Goal: Entertainment & Leisure: Consume media (video, audio)

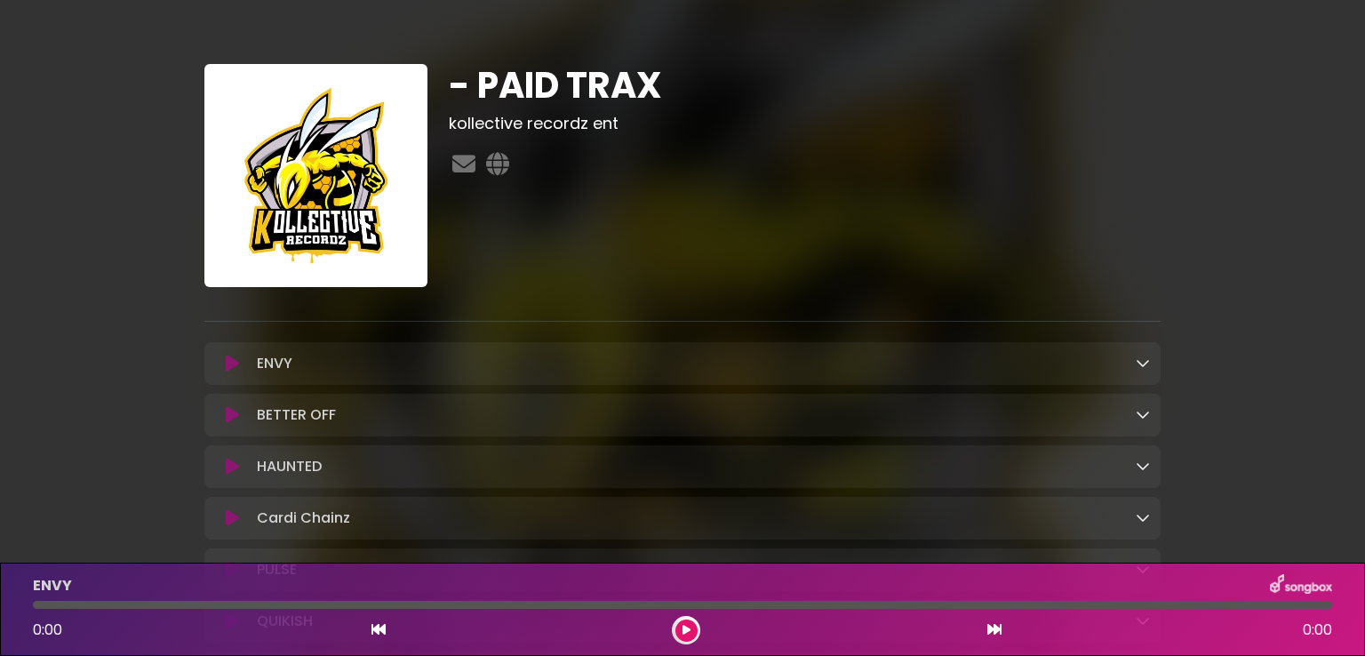
click at [238, 363] on icon at bounding box center [232, 363] width 13 height 18
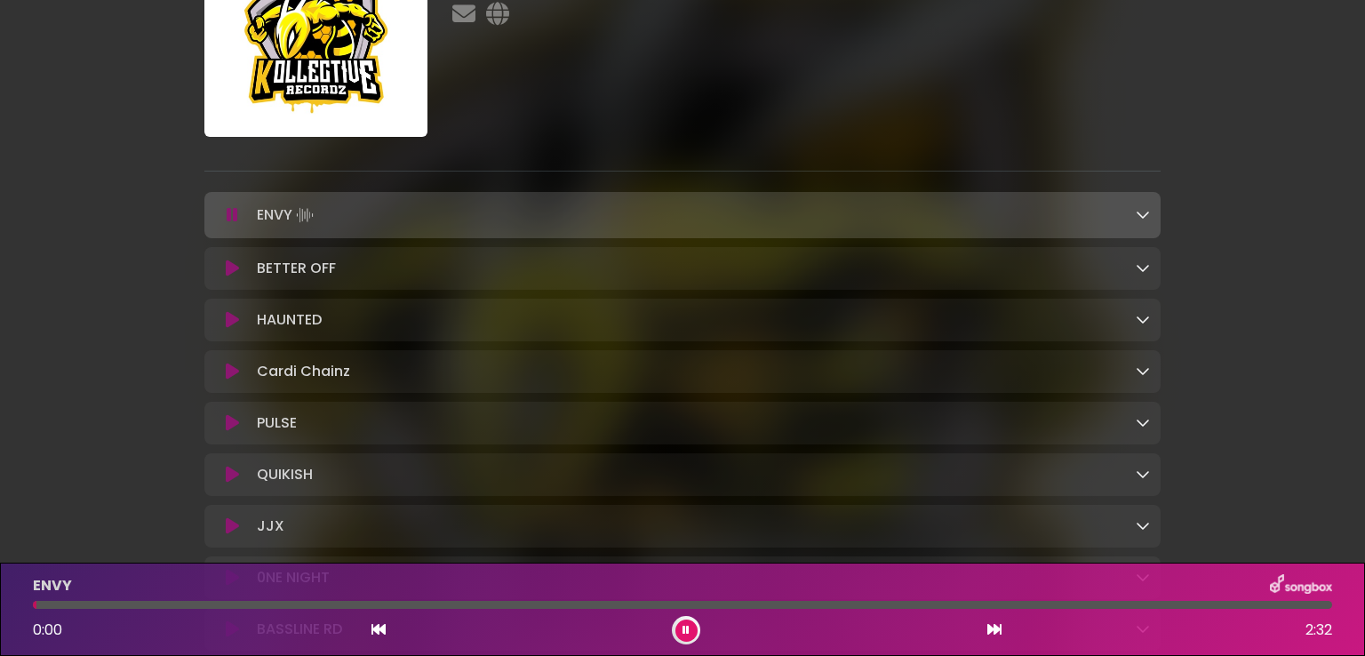
scroll to position [178, 0]
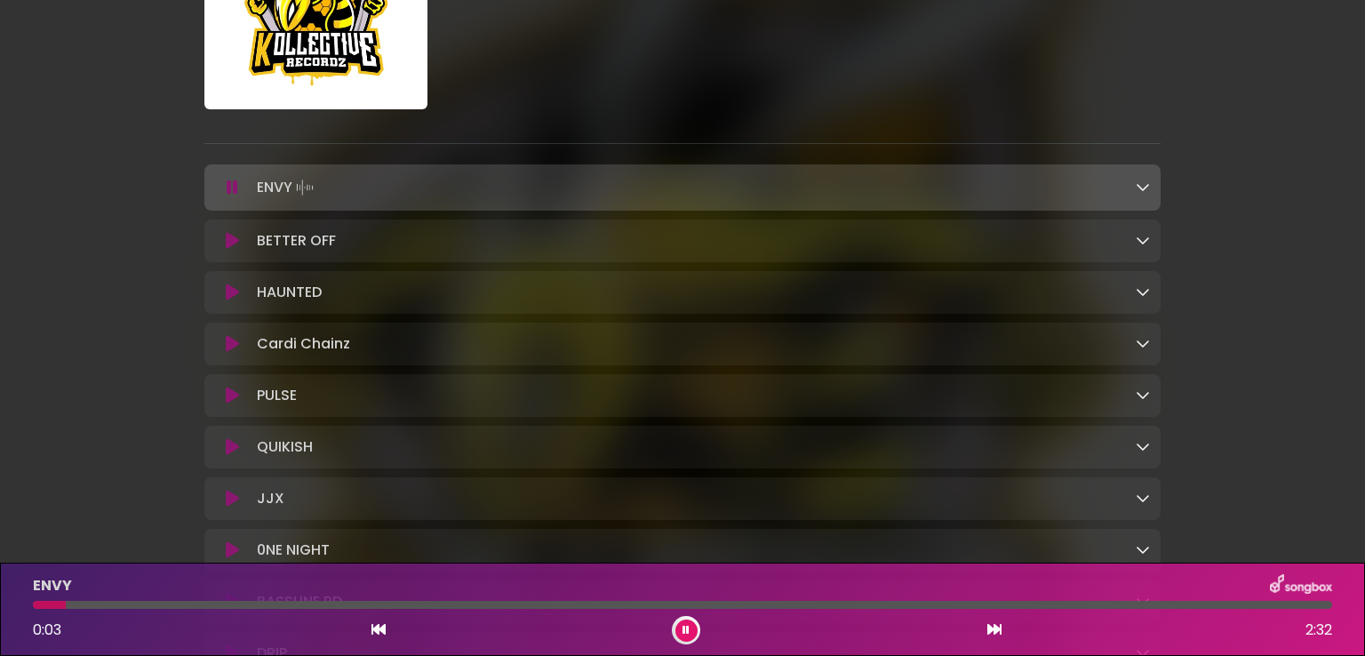
click at [220, 346] on button at bounding box center [232, 344] width 35 height 18
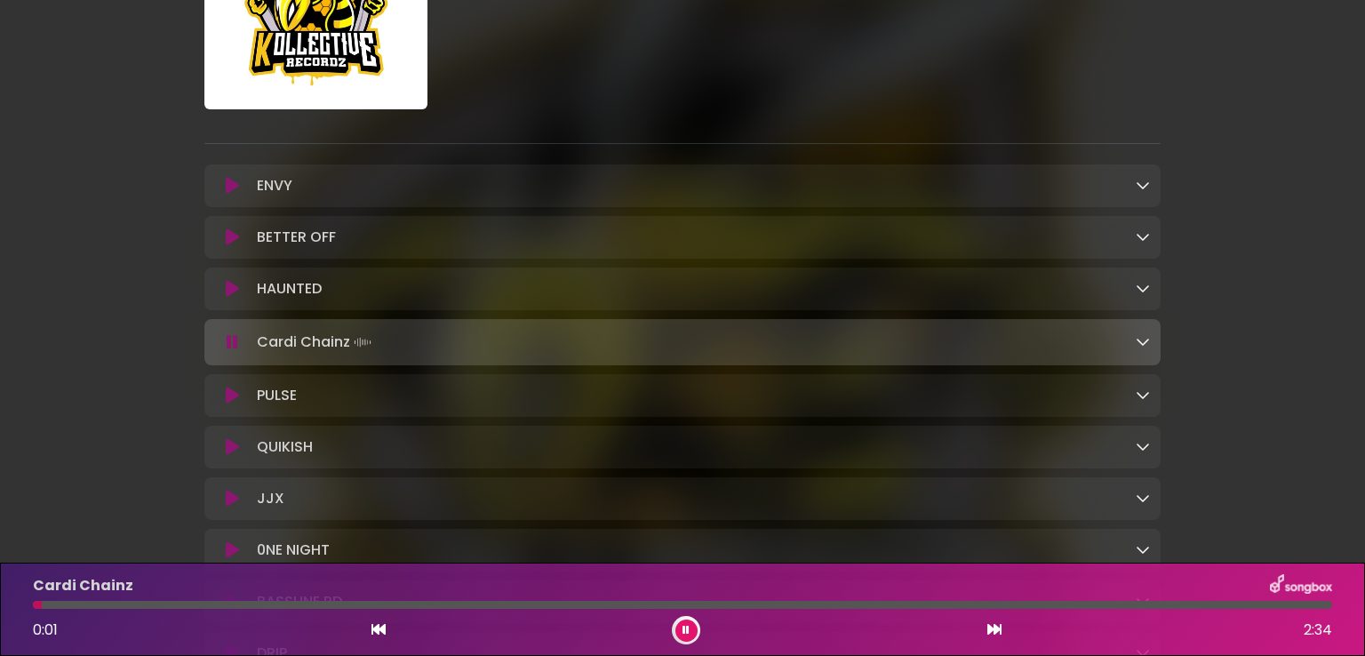
click at [992, 633] on icon at bounding box center [994, 629] width 14 height 14
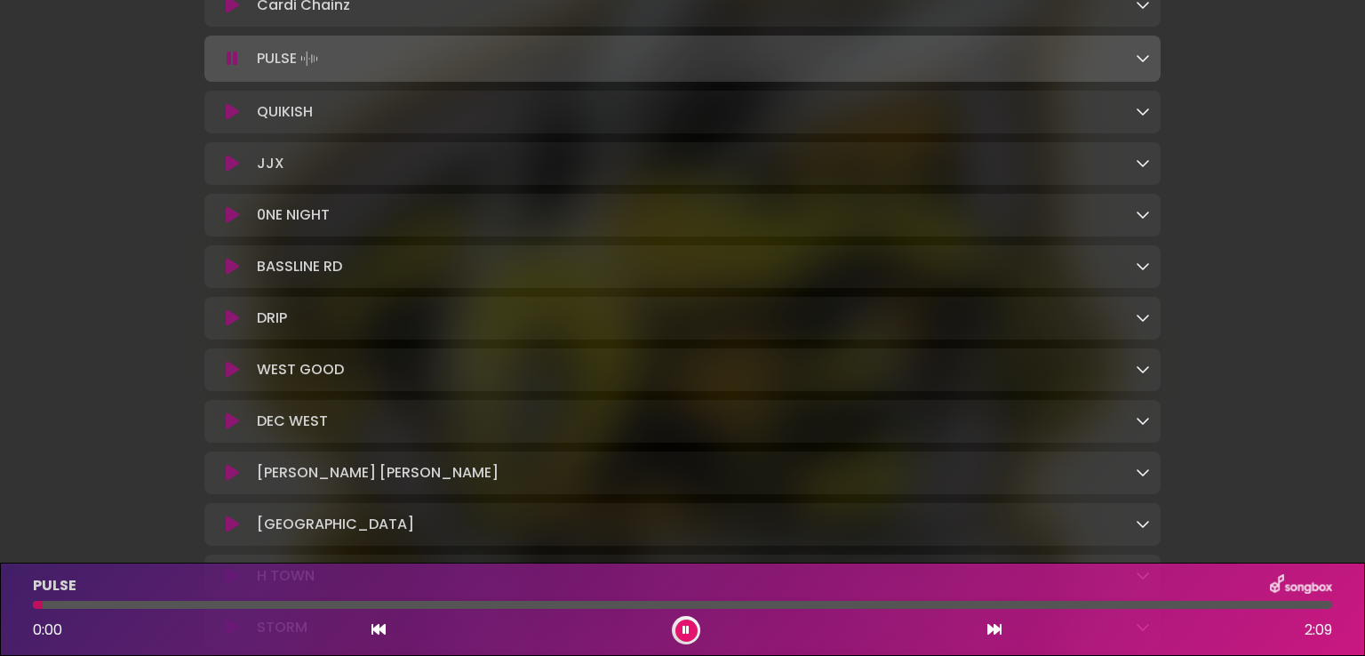
scroll to position [533, 0]
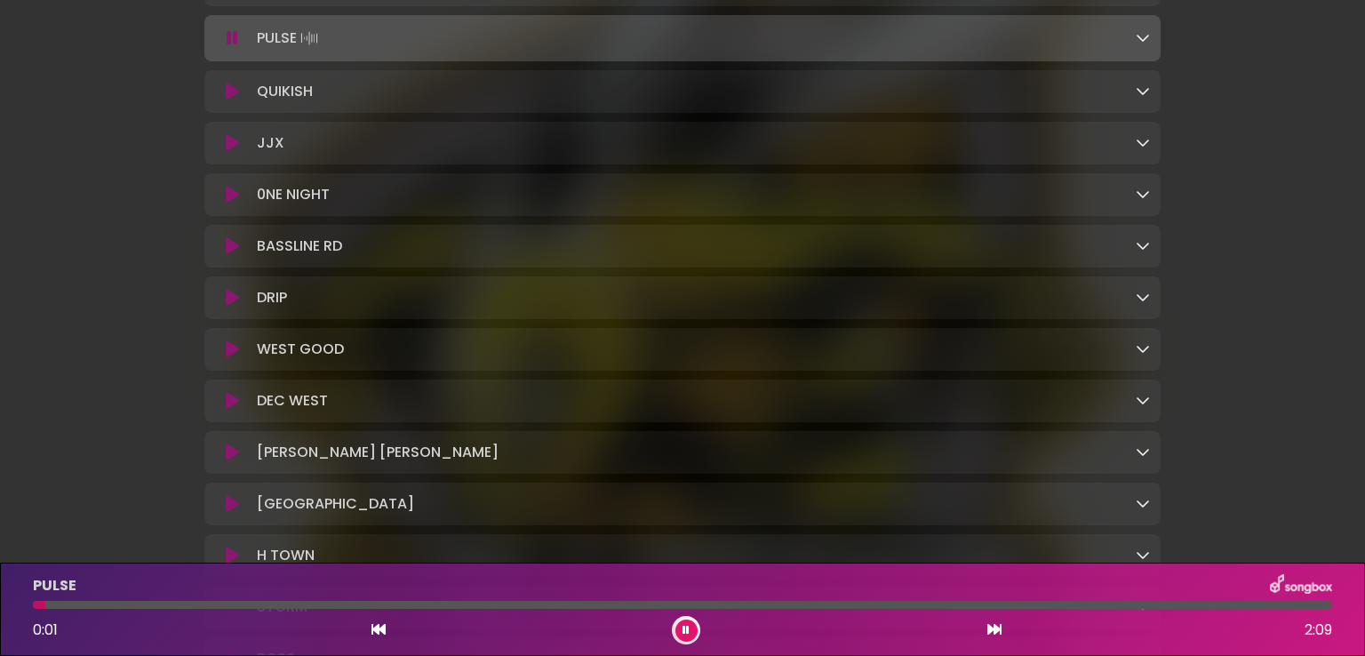
click at [992, 633] on icon at bounding box center [994, 629] width 14 height 14
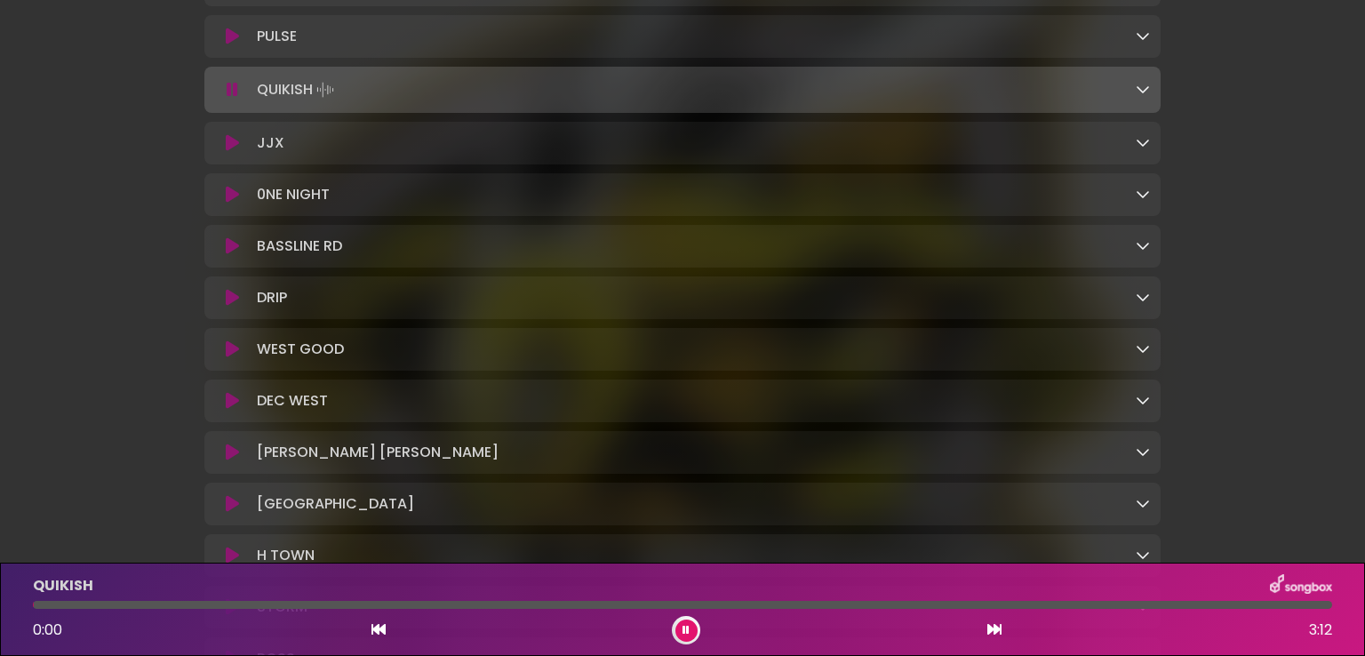
click at [992, 633] on icon at bounding box center [994, 629] width 14 height 14
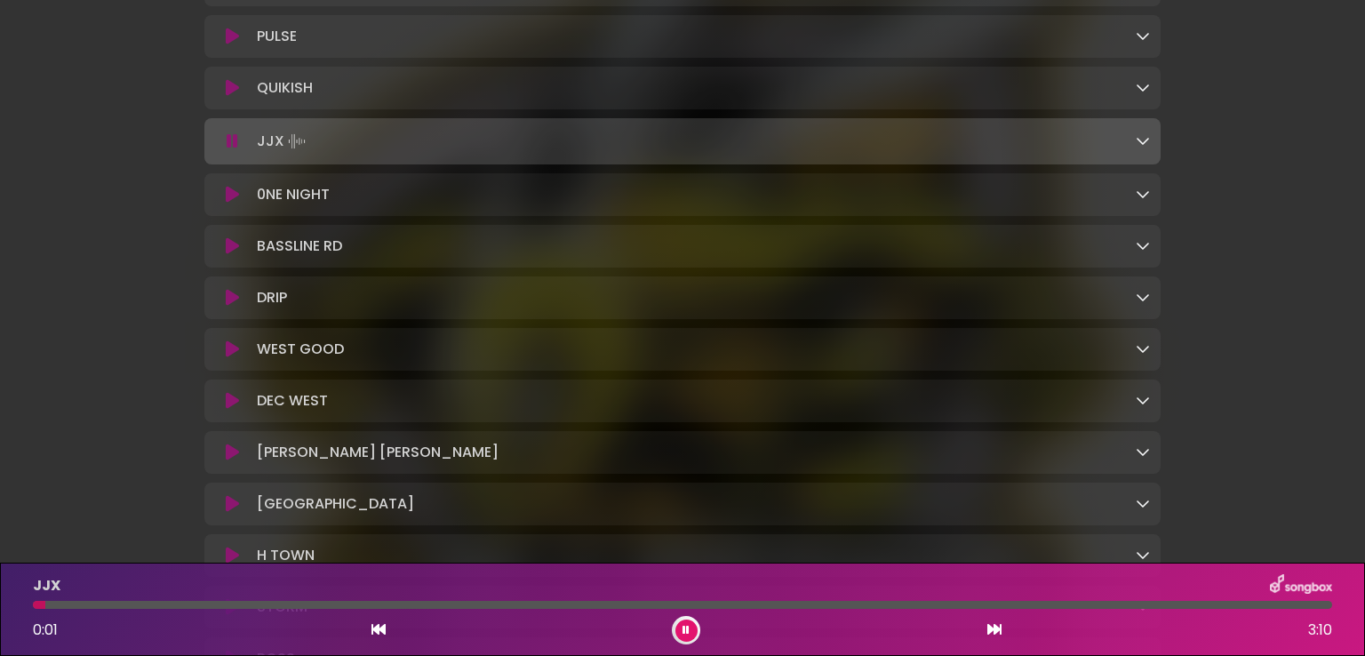
click at [992, 633] on icon at bounding box center [994, 629] width 14 height 14
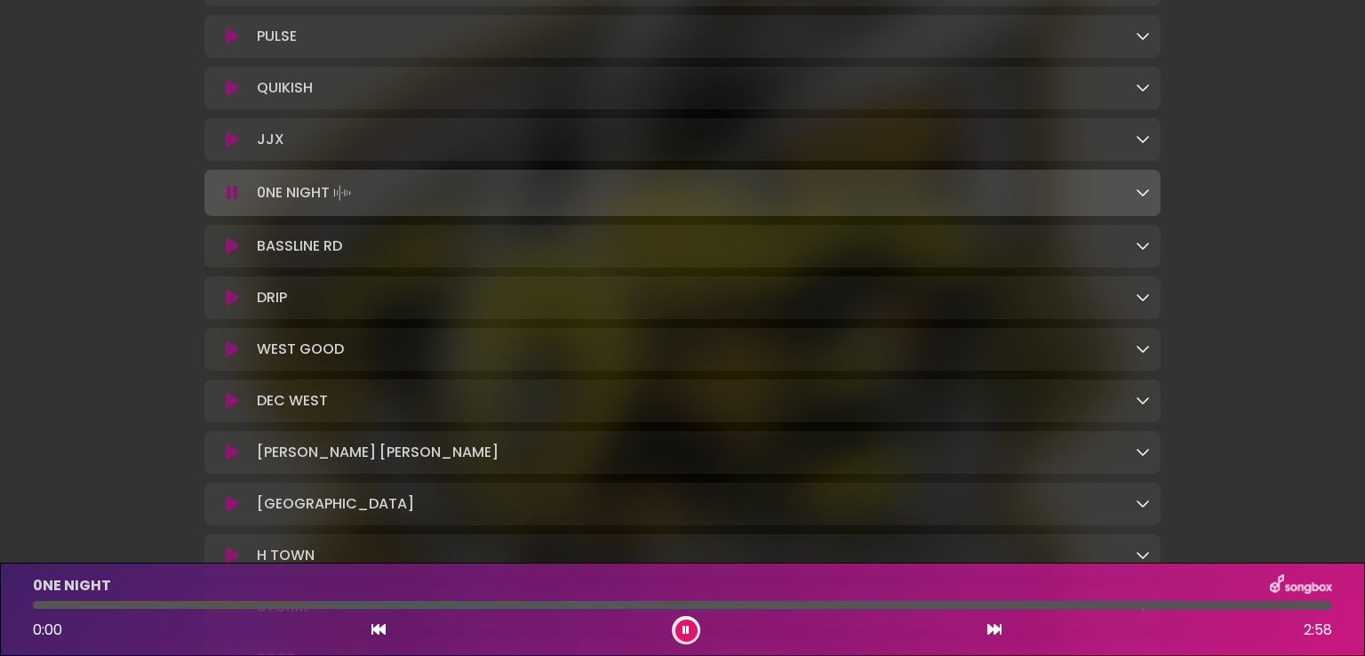
click at [992, 633] on icon at bounding box center [994, 629] width 14 height 14
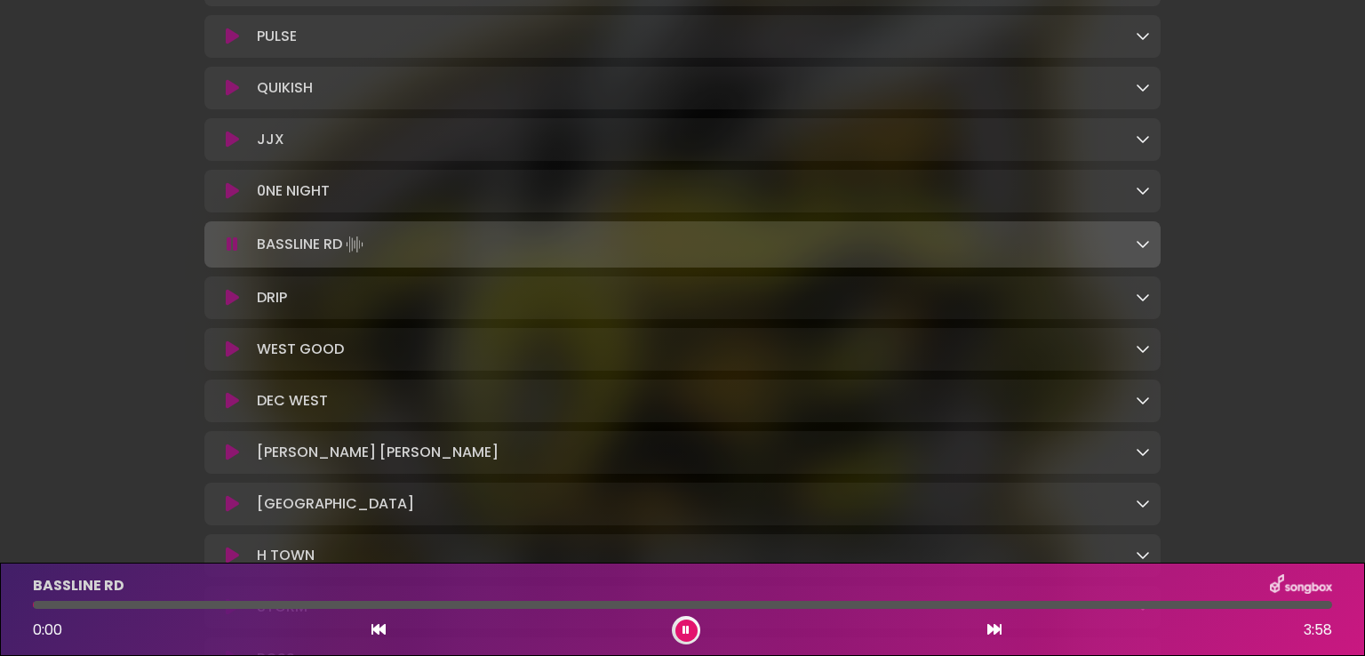
click at [992, 633] on icon at bounding box center [994, 629] width 14 height 14
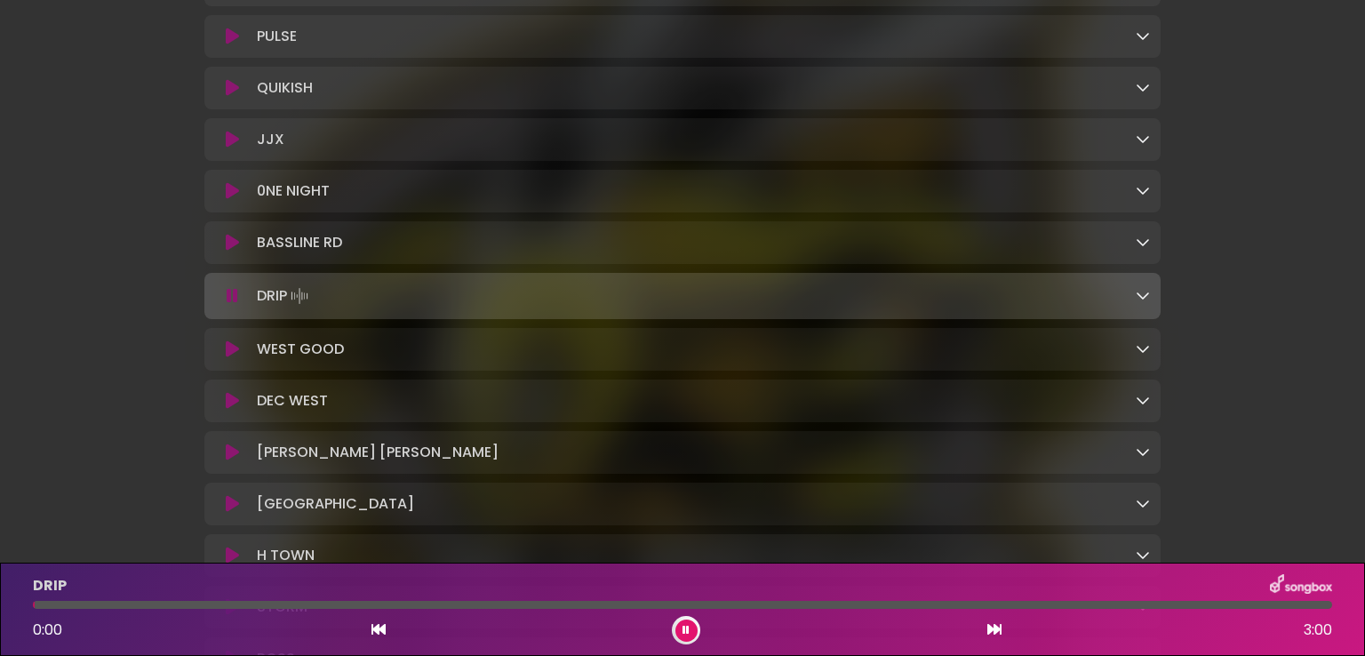
click at [992, 633] on icon at bounding box center [994, 629] width 14 height 14
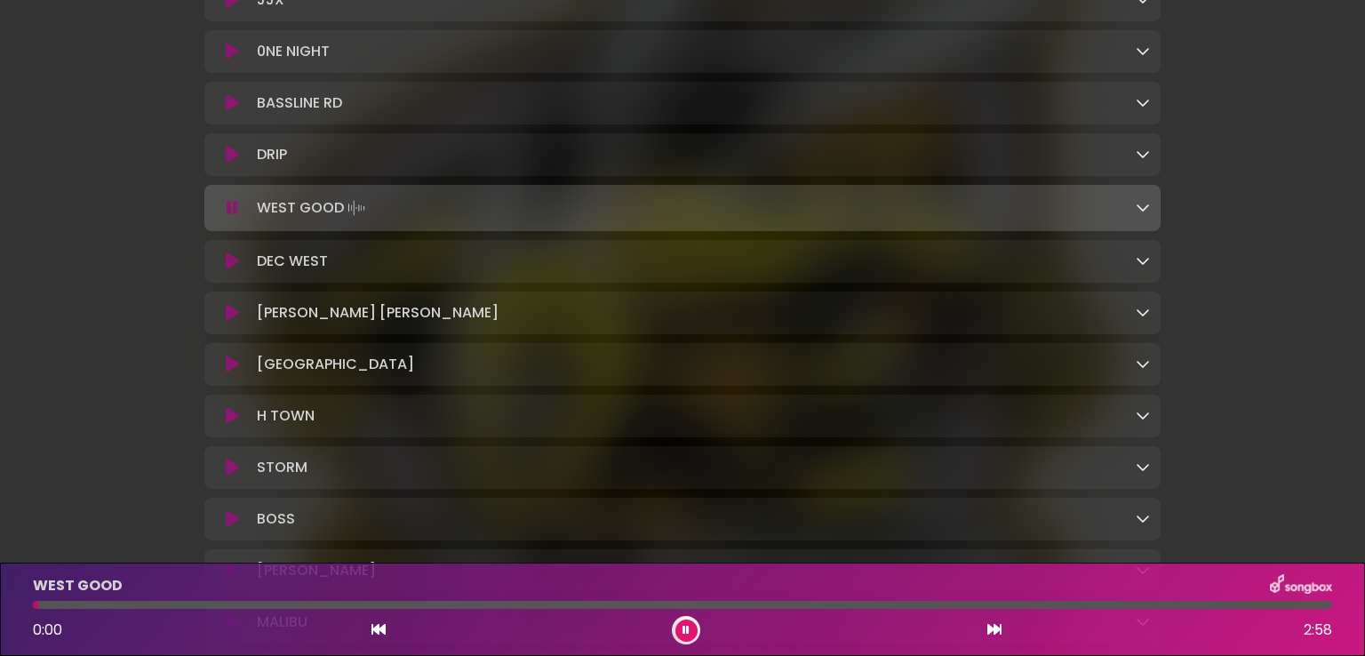
scroll to position [711, 0]
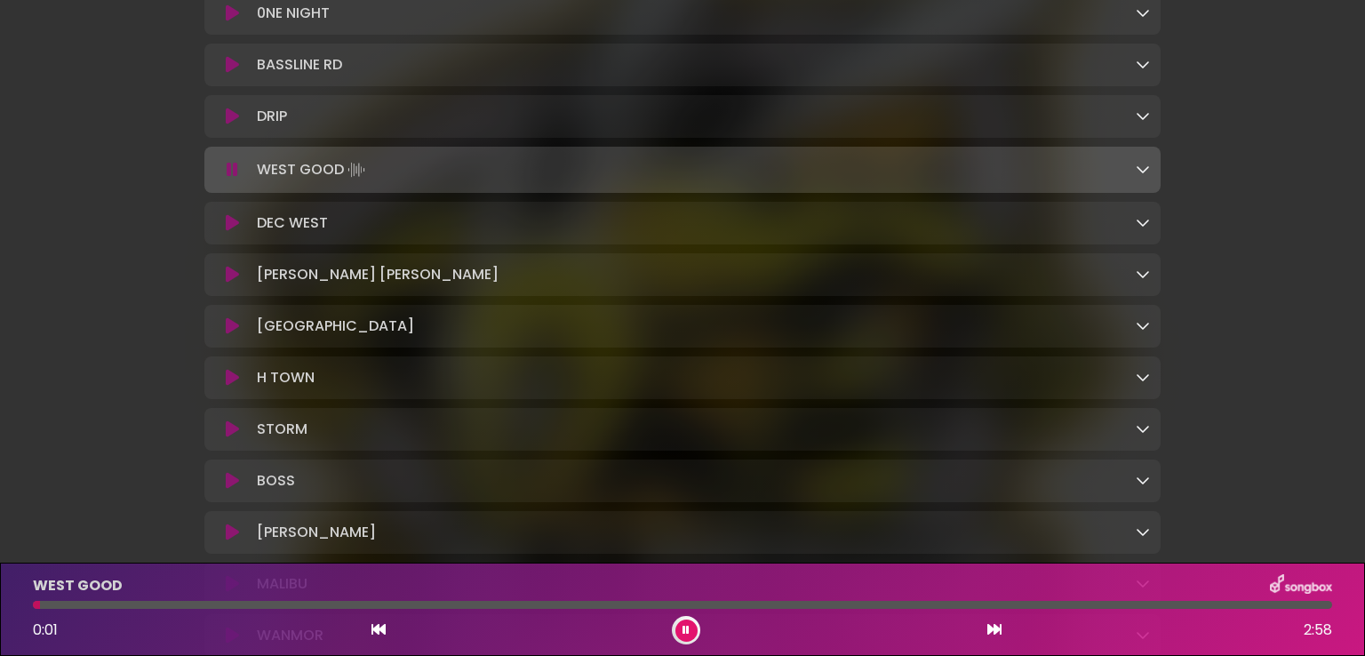
click at [993, 633] on icon at bounding box center [994, 629] width 14 height 14
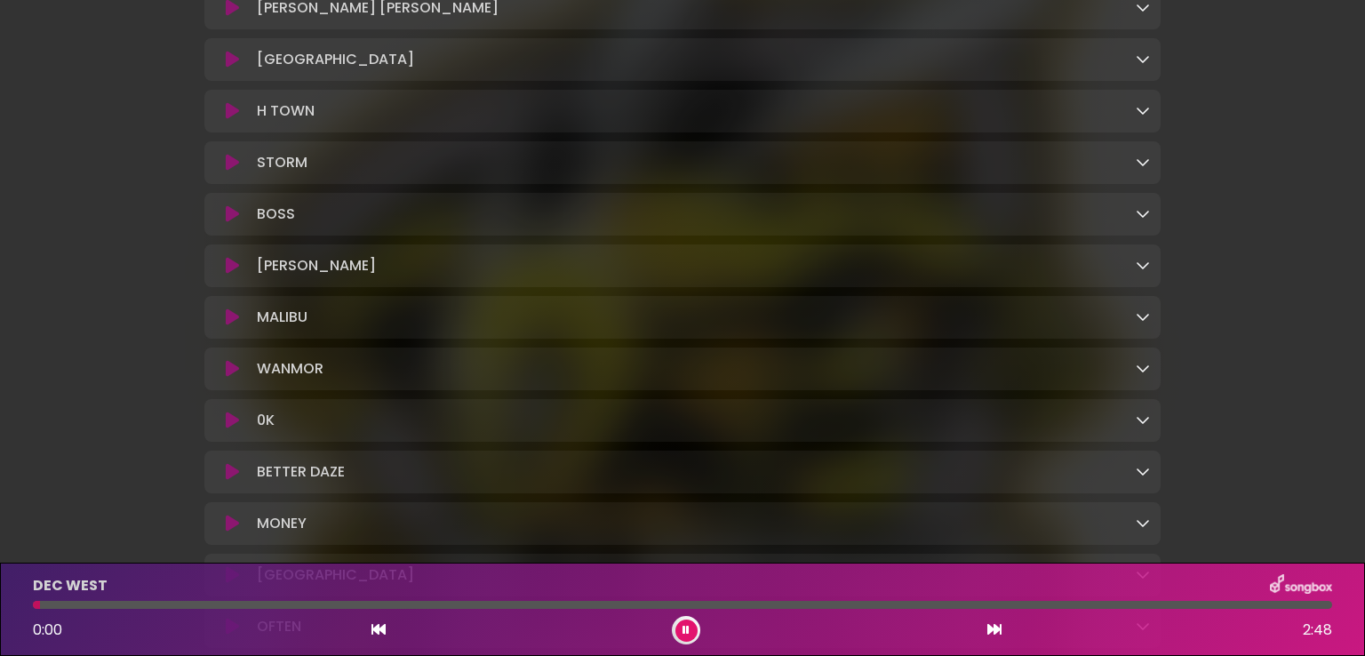
click at [993, 633] on icon at bounding box center [994, 629] width 14 height 14
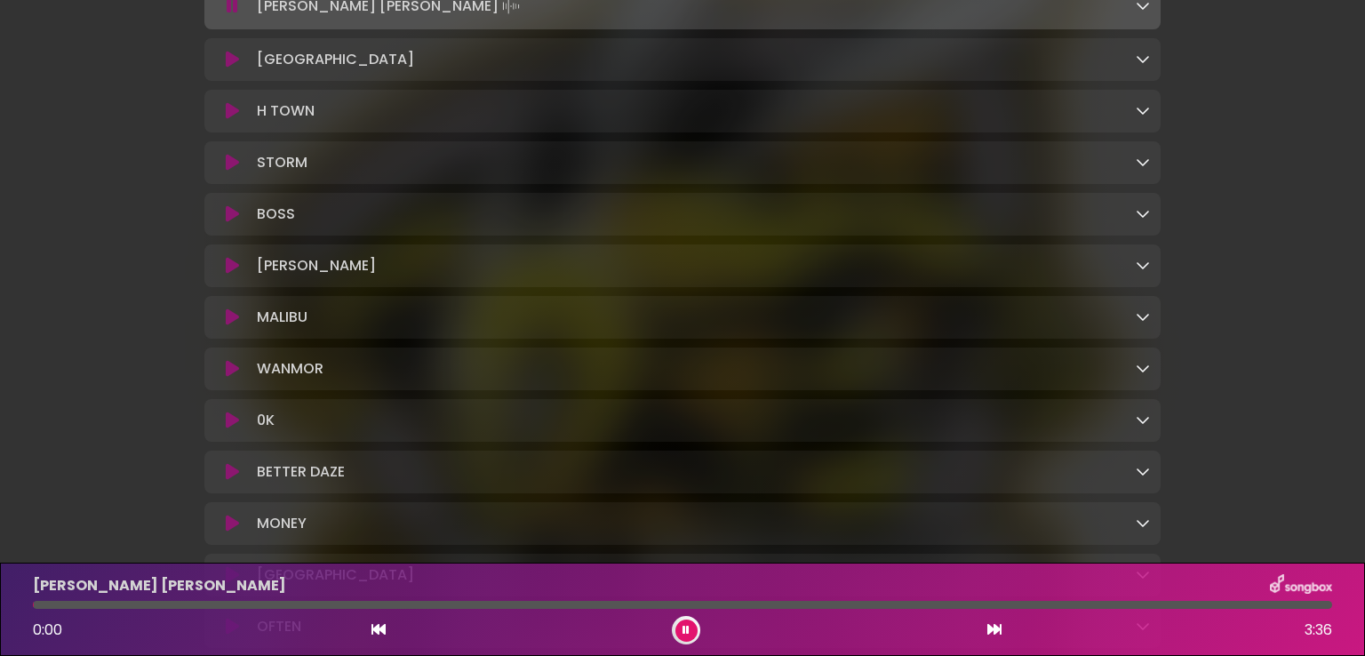
scroll to position [974, 0]
click at [994, 633] on icon at bounding box center [994, 629] width 14 height 14
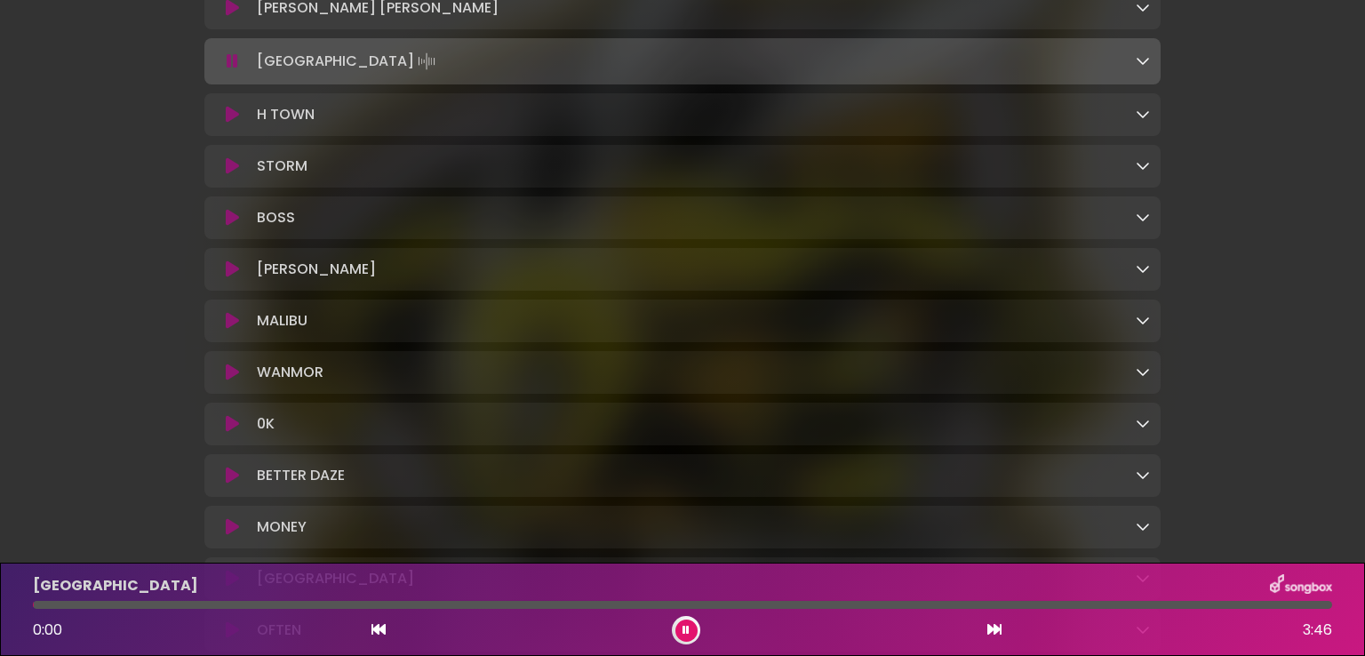
click at [994, 633] on icon at bounding box center [994, 629] width 14 height 14
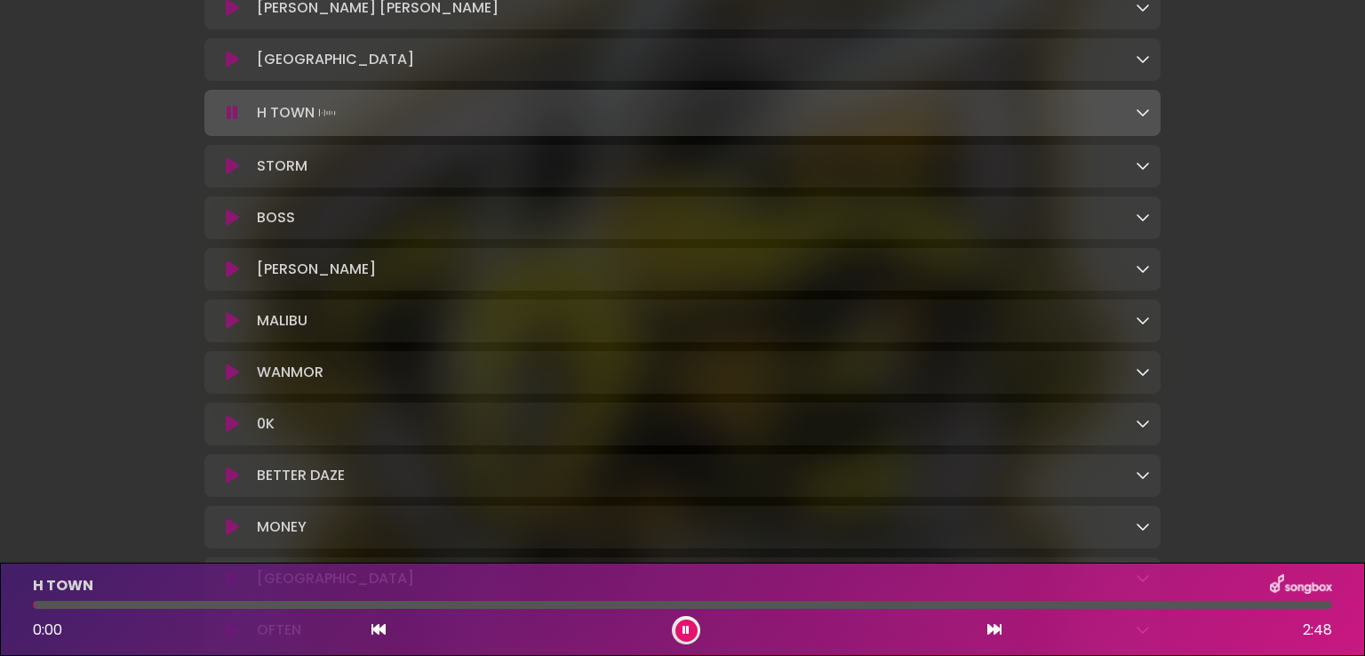
click at [994, 633] on icon at bounding box center [994, 629] width 14 height 14
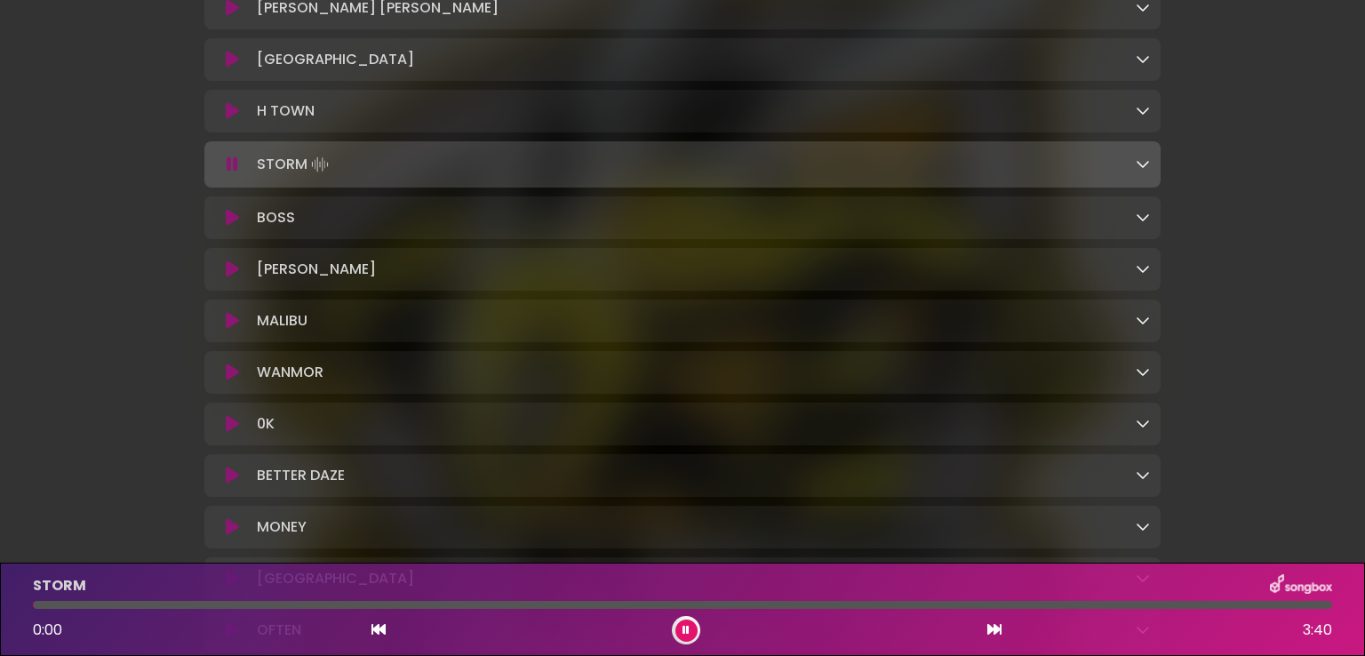
click at [994, 633] on icon at bounding box center [994, 629] width 14 height 14
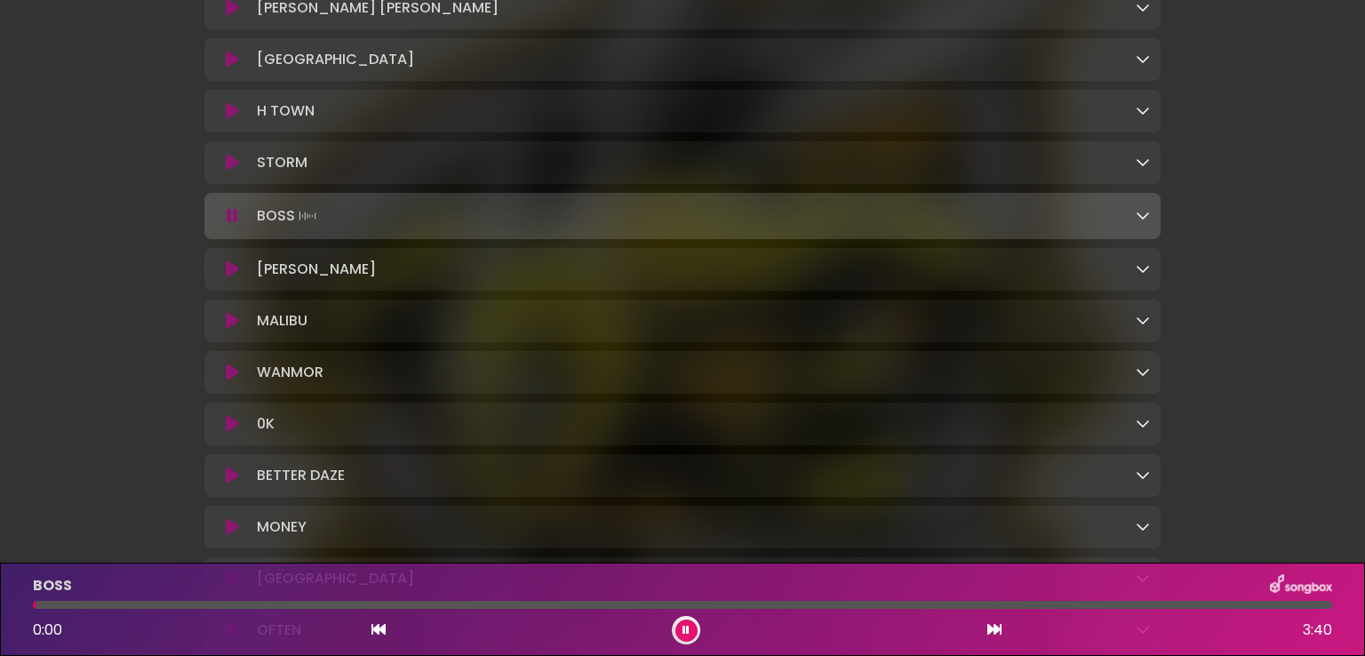
click at [994, 633] on icon at bounding box center [994, 629] width 14 height 14
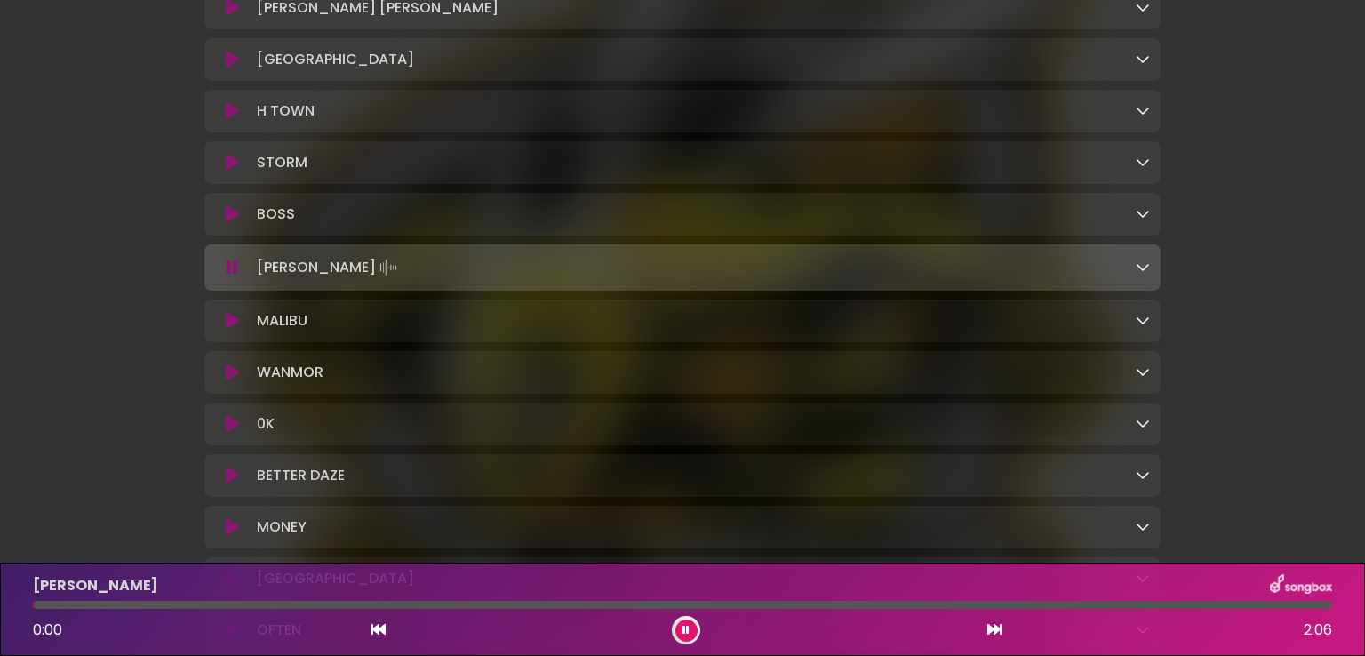
click at [994, 633] on icon at bounding box center [994, 629] width 14 height 14
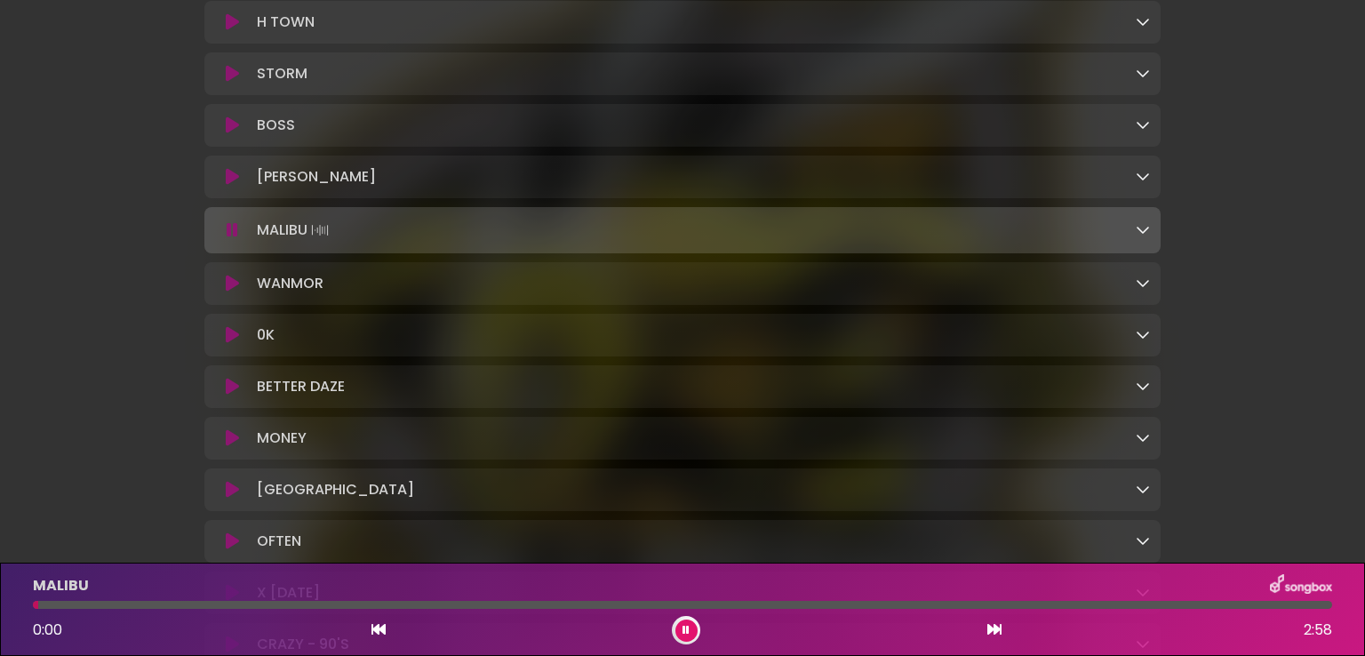
click at [994, 633] on icon at bounding box center [994, 629] width 14 height 14
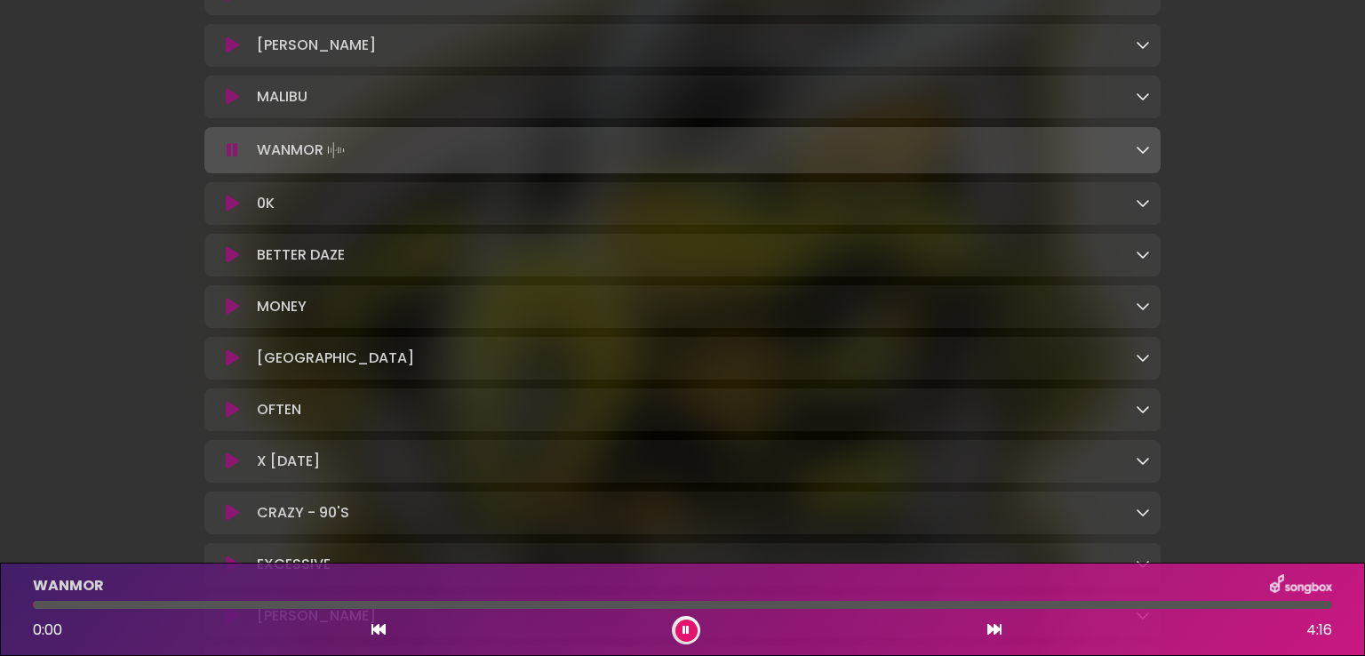
scroll to position [1329, 0]
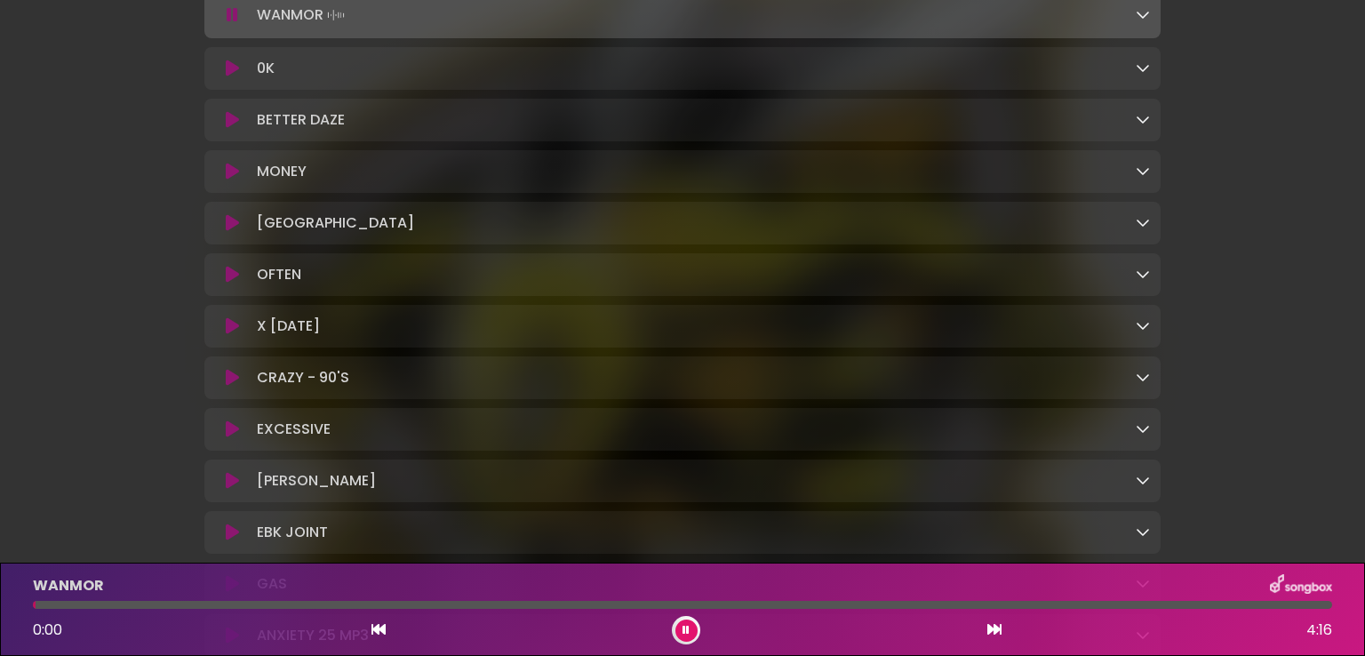
click at [994, 633] on icon at bounding box center [994, 629] width 14 height 14
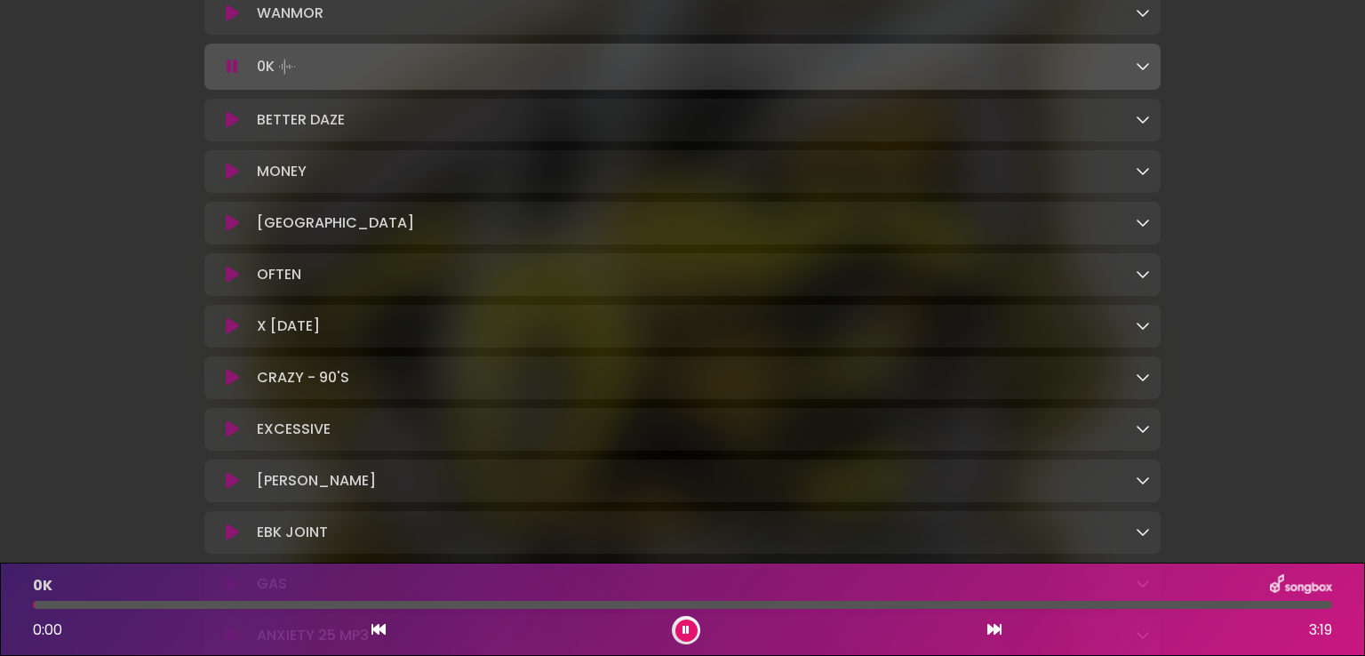
click at [994, 633] on icon at bounding box center [994, 629] width 14 height 14
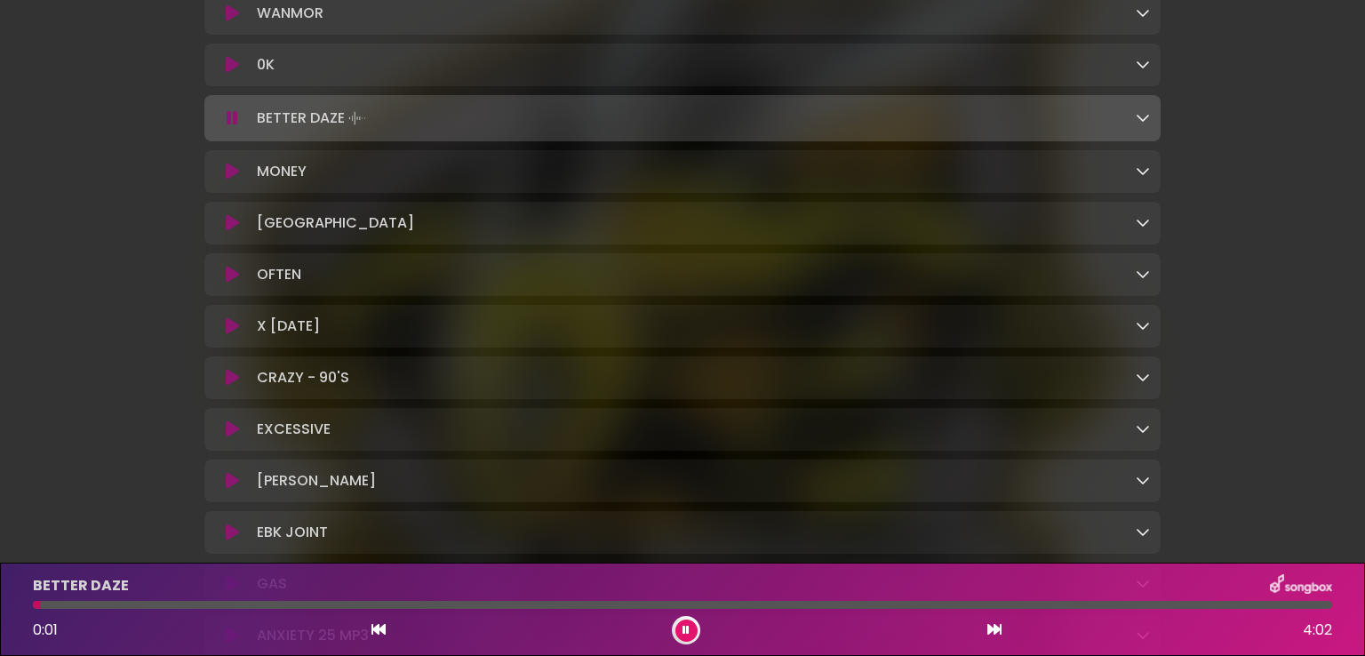
click at [994, 633] on icon at bounding box center [994, 629] width 14 height 14
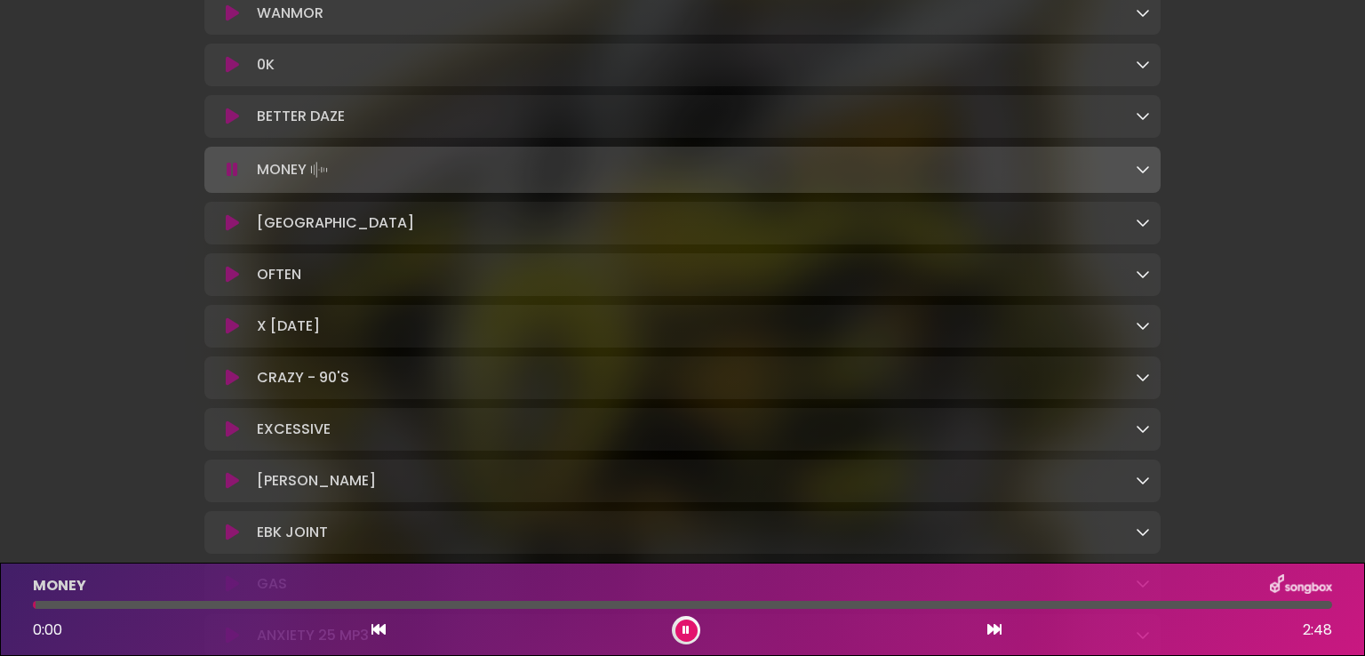
click at [994, 633] on icon at bounding box center [994, 629] width 14 height 14
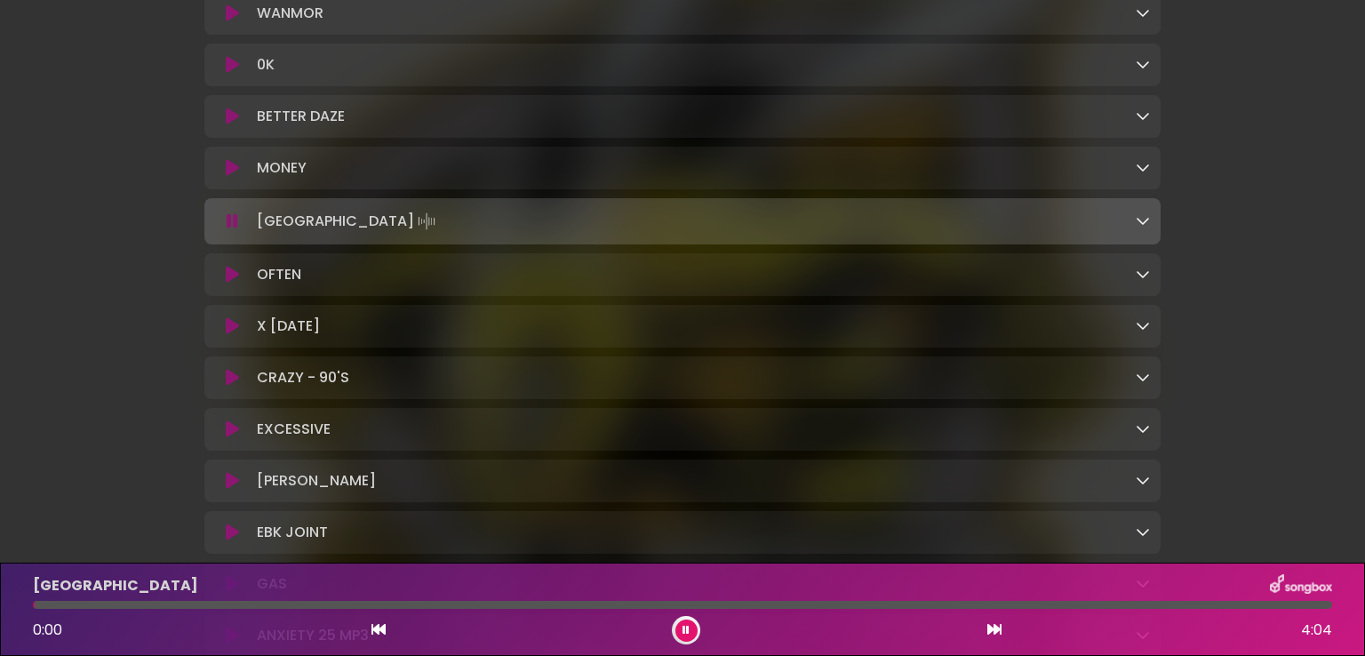
click at [994, 633] on icon at bounding box center [994, 629] width 14 height 14
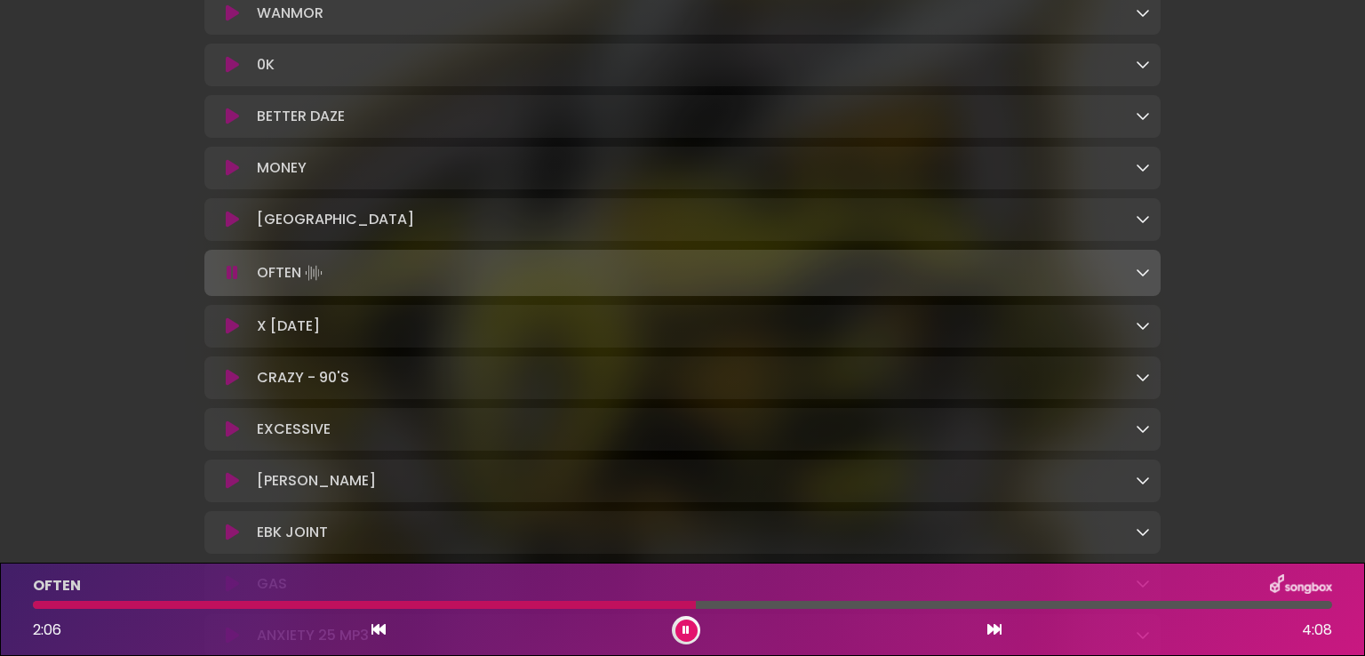
click at [382, 640] on button at bounding box center [378, 629] width 16 height 23
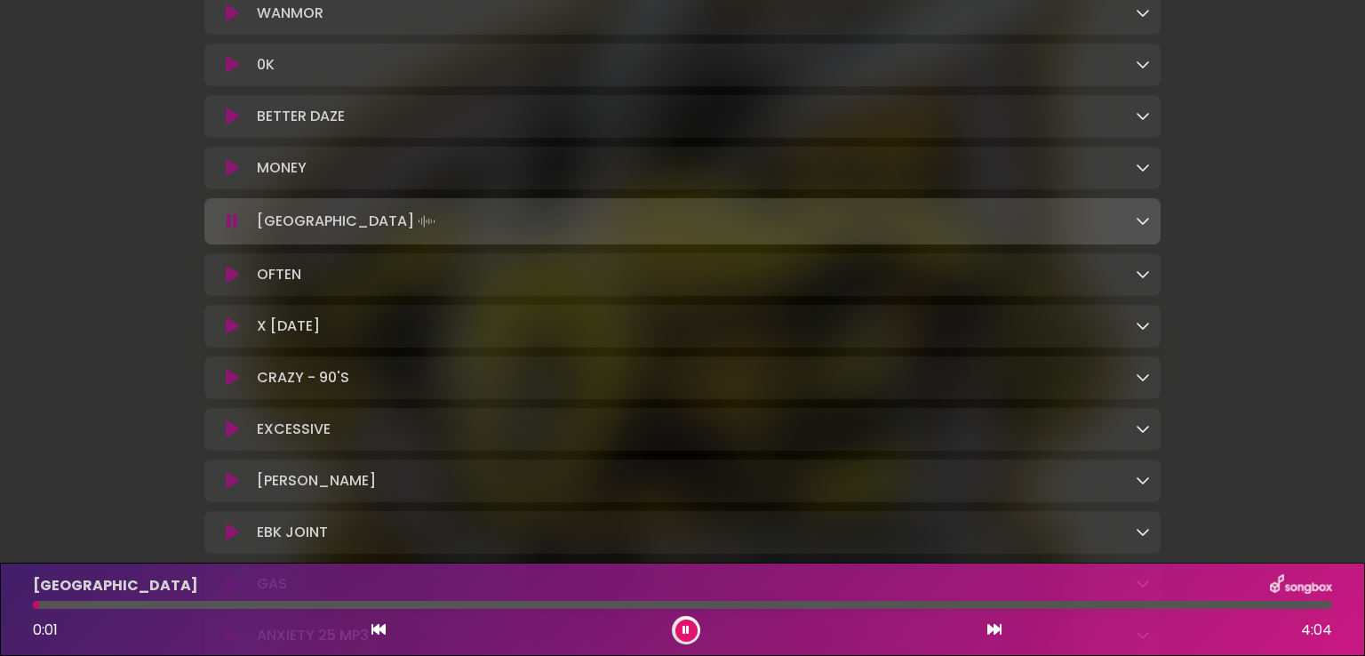
click at [1006, 630] on div "0:01 4:04" at bounding box center [682, 630] width 1320 height 28
click at [1002, 630] on div "0:01 4:04" at bounding box center [682, 630] width 1320 height 28
click at [988, 630] on icon at bounding box center [994, 629] width 14 height 14
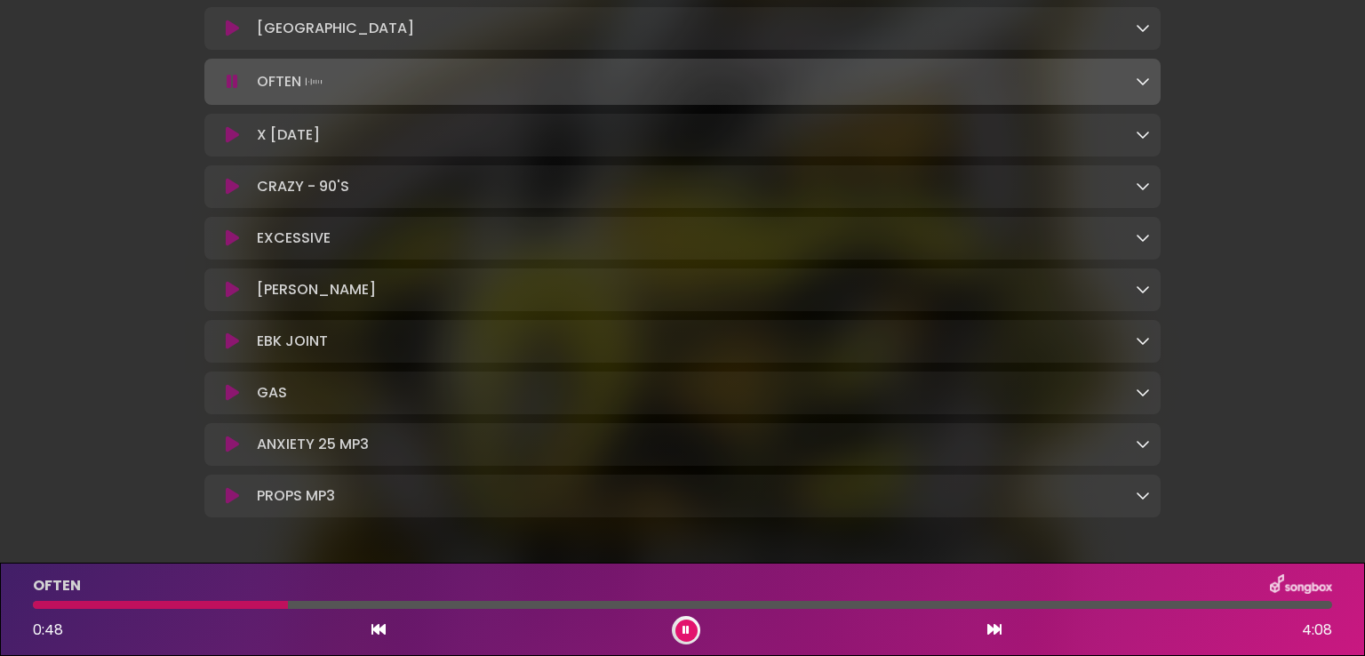
scroll to position [1610, 0]
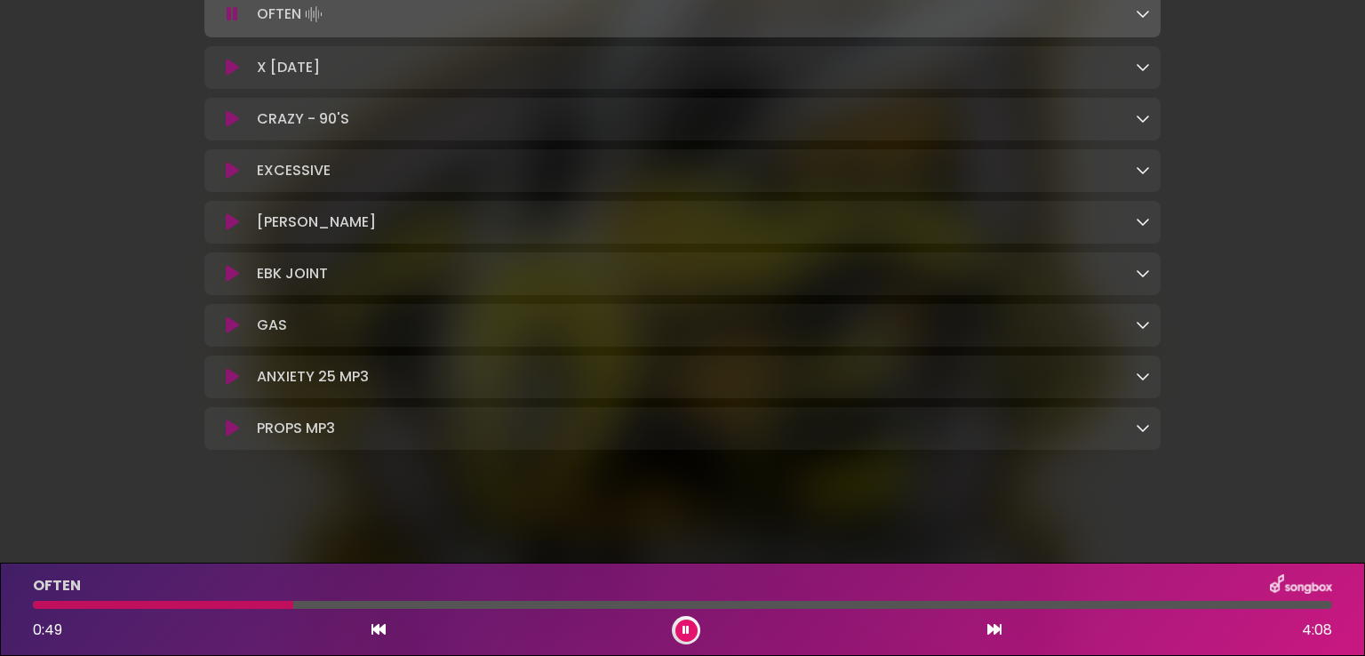
click at [245, 331] on button at bounding box center [232, 325] width 35 height 18
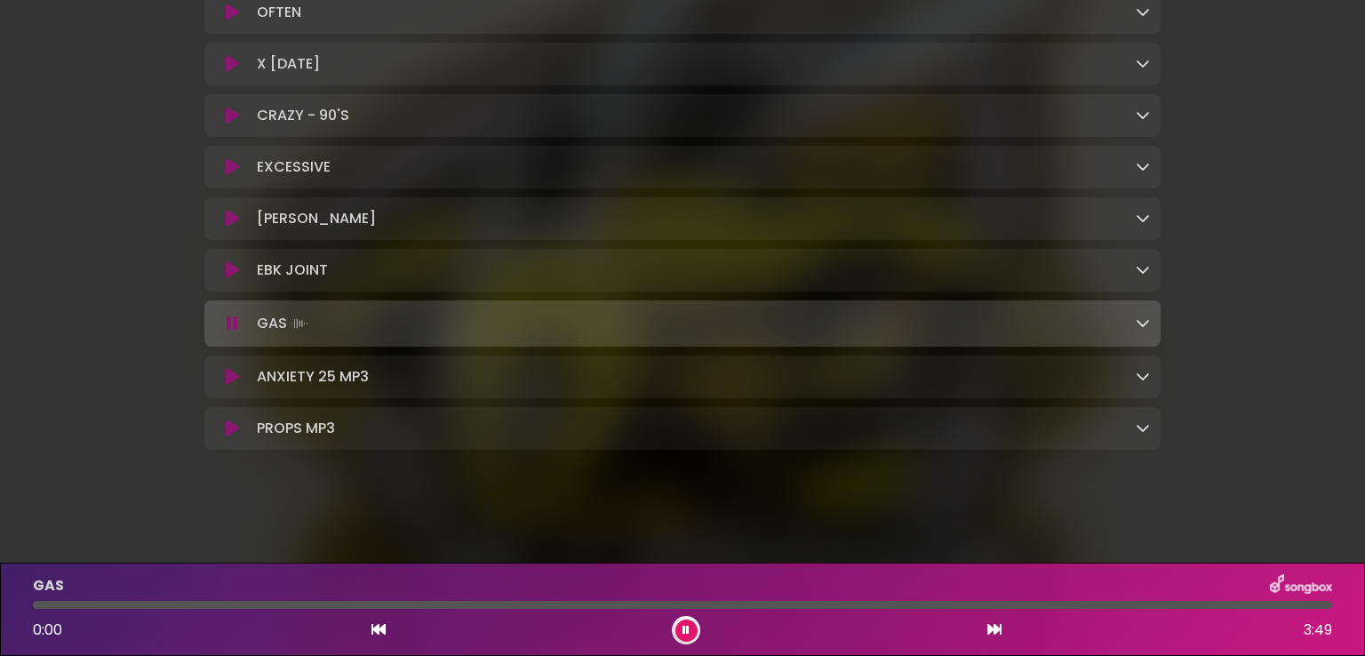
scroll to position [1609, 0]
click at [235, 380] on icon at bounding box center [232, 377] width 13 height 18
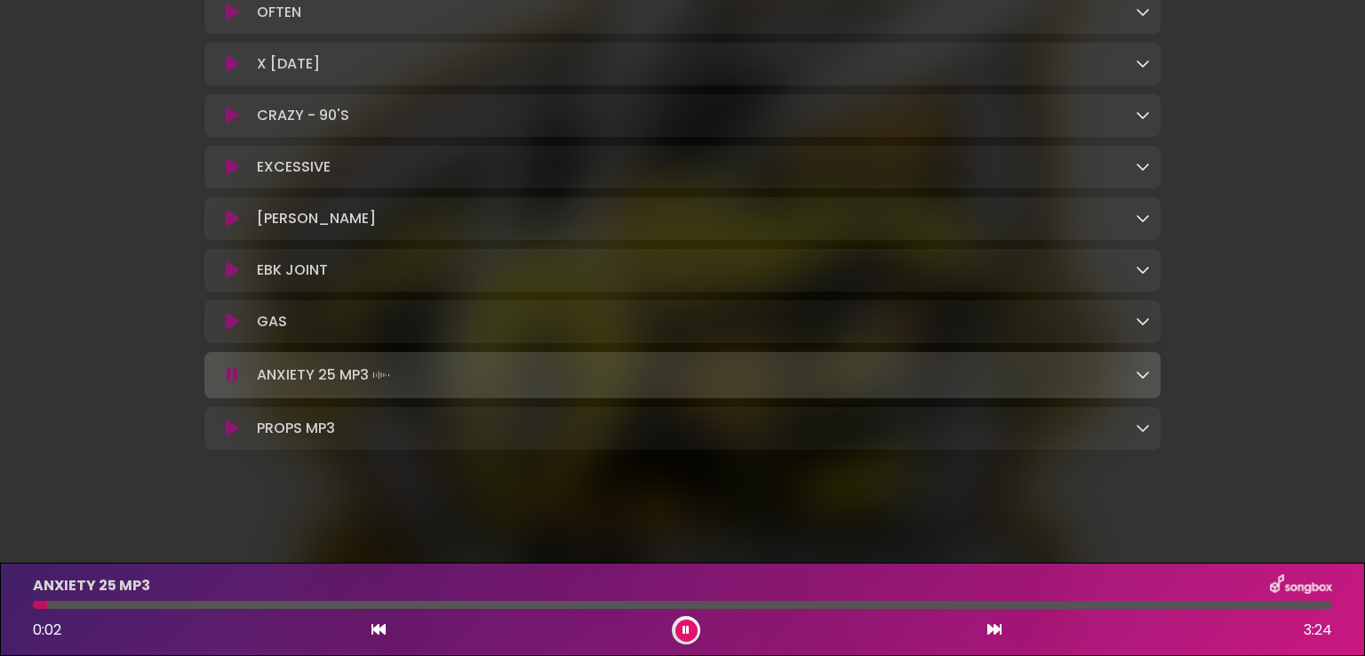
click at [197, 605] on div at bounding box center [682, 605] width 1299 height 8
click at [230, 427] on icon at bounding box center [232, 428] width 13 height 18
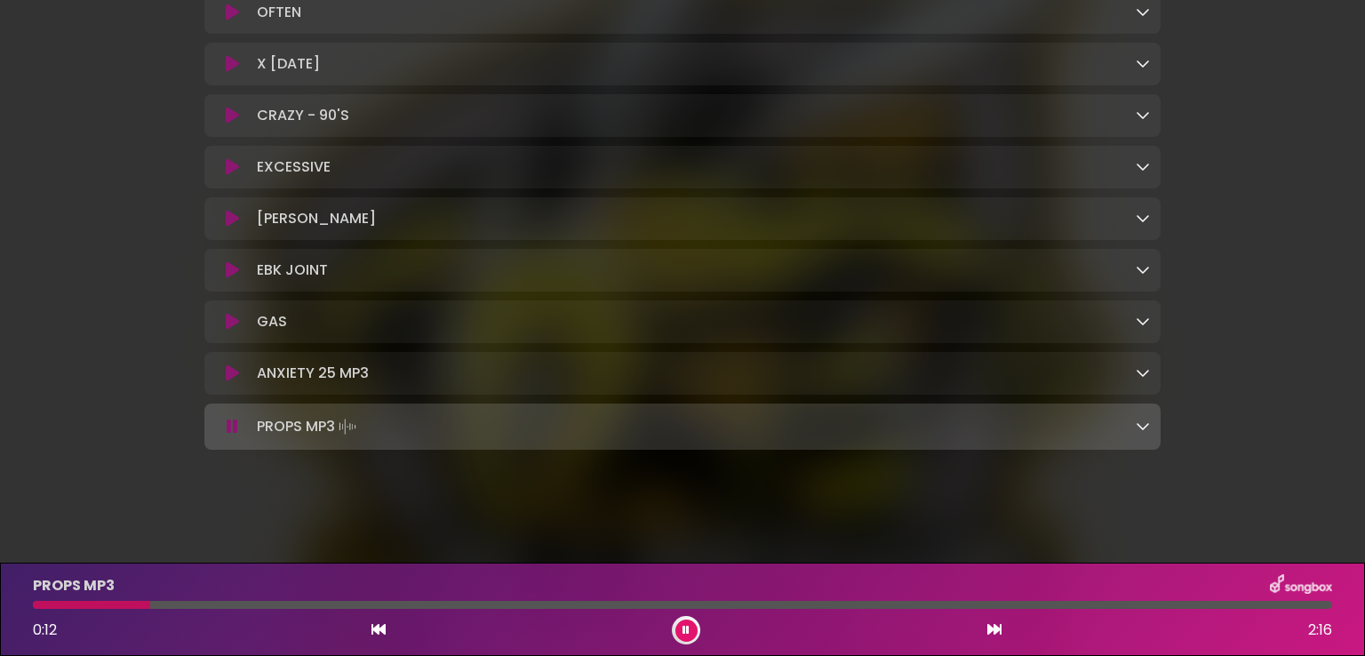
click at [1210, 605] on div at bounding box center [682, 605] width 1299 height 8
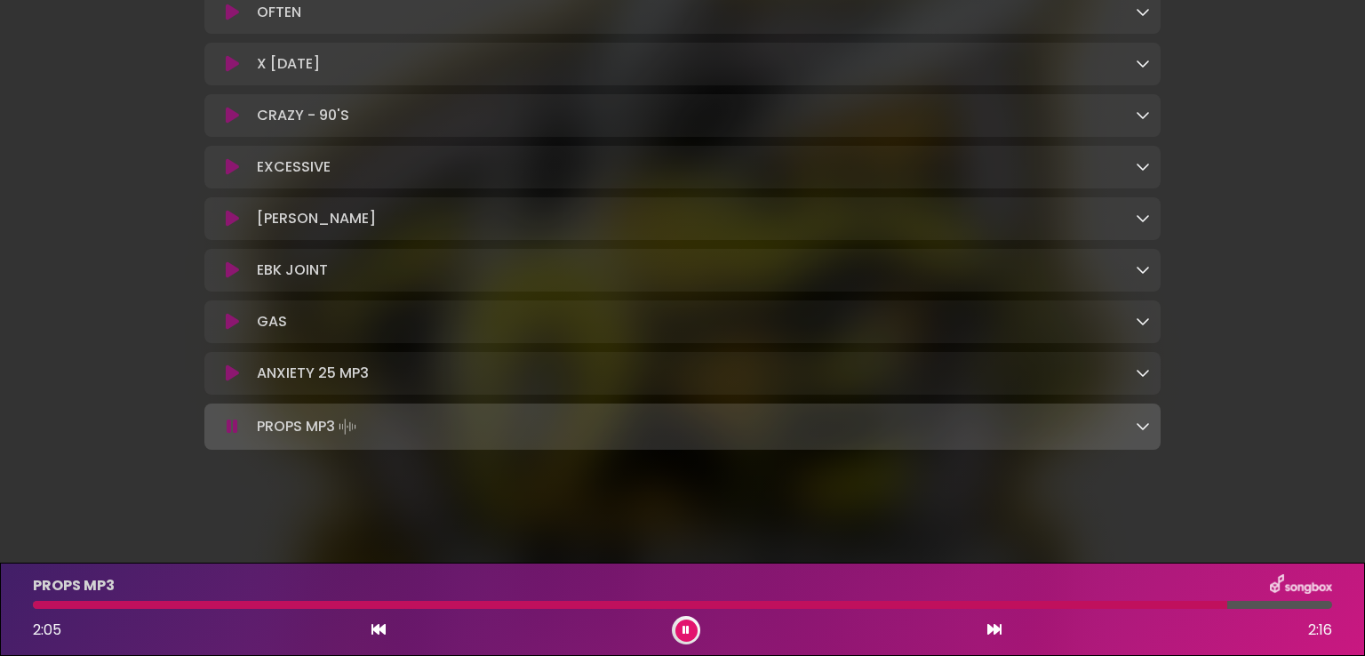
click at [621, 604] on div at bounding box center [630, 605] width 1194 height 8
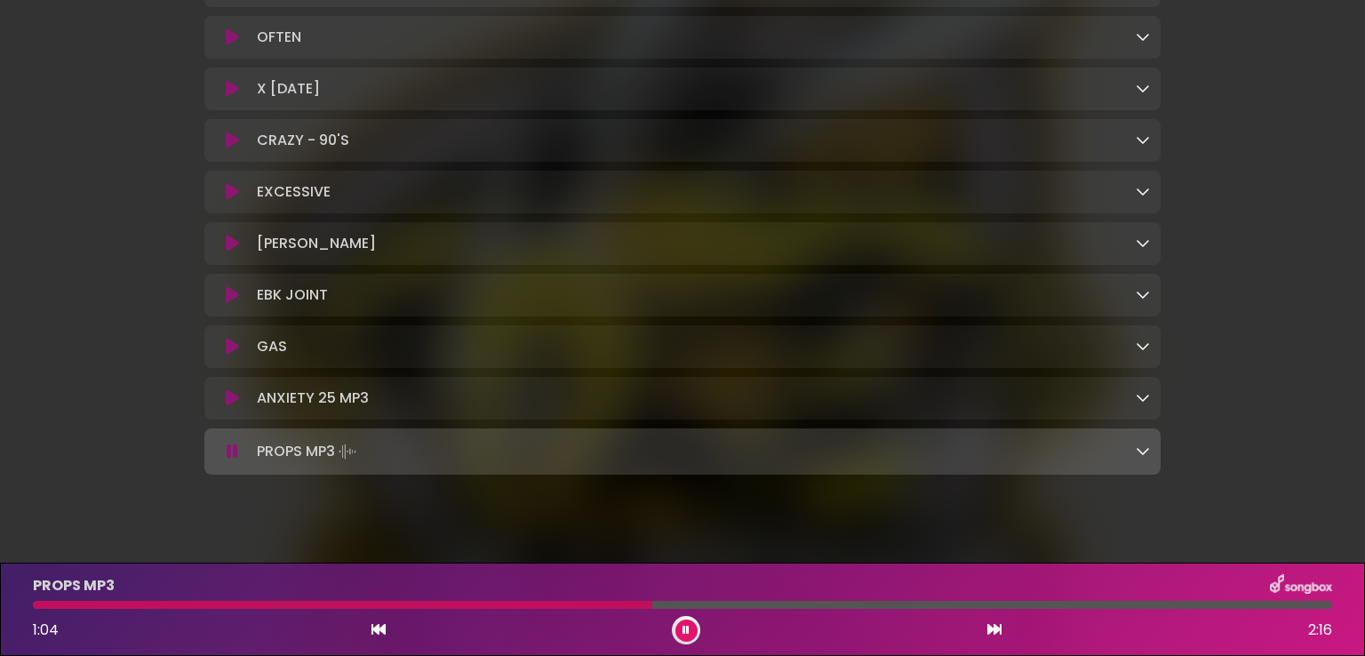
scroll to position [1431, 0]
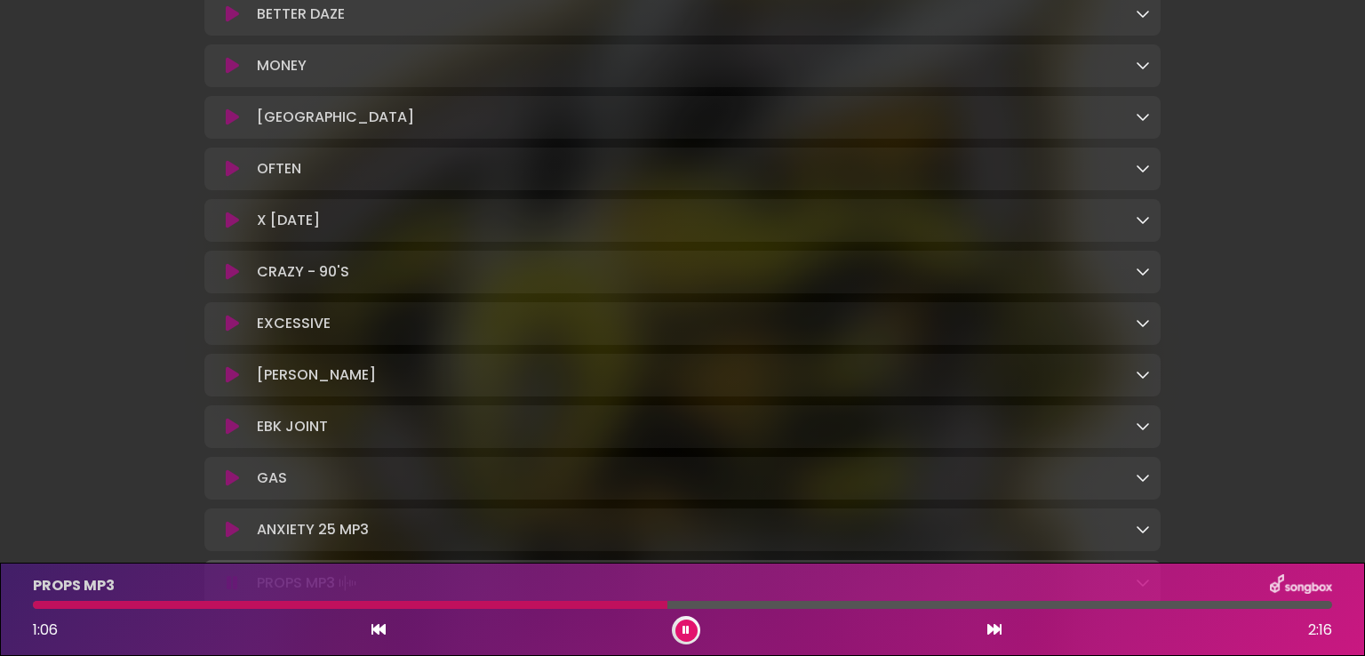
click at [235, 178] on icon at bounding box center [232, 169] width 13 height 18
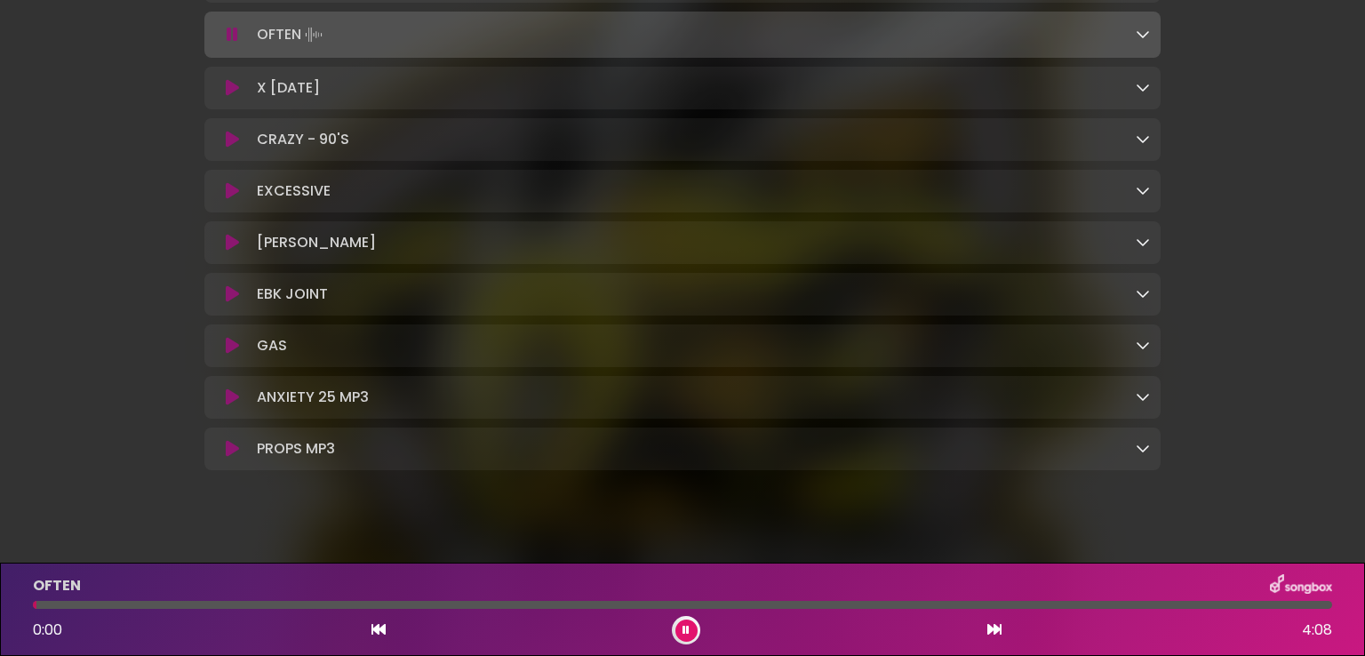
scroll to position [1610, 0]
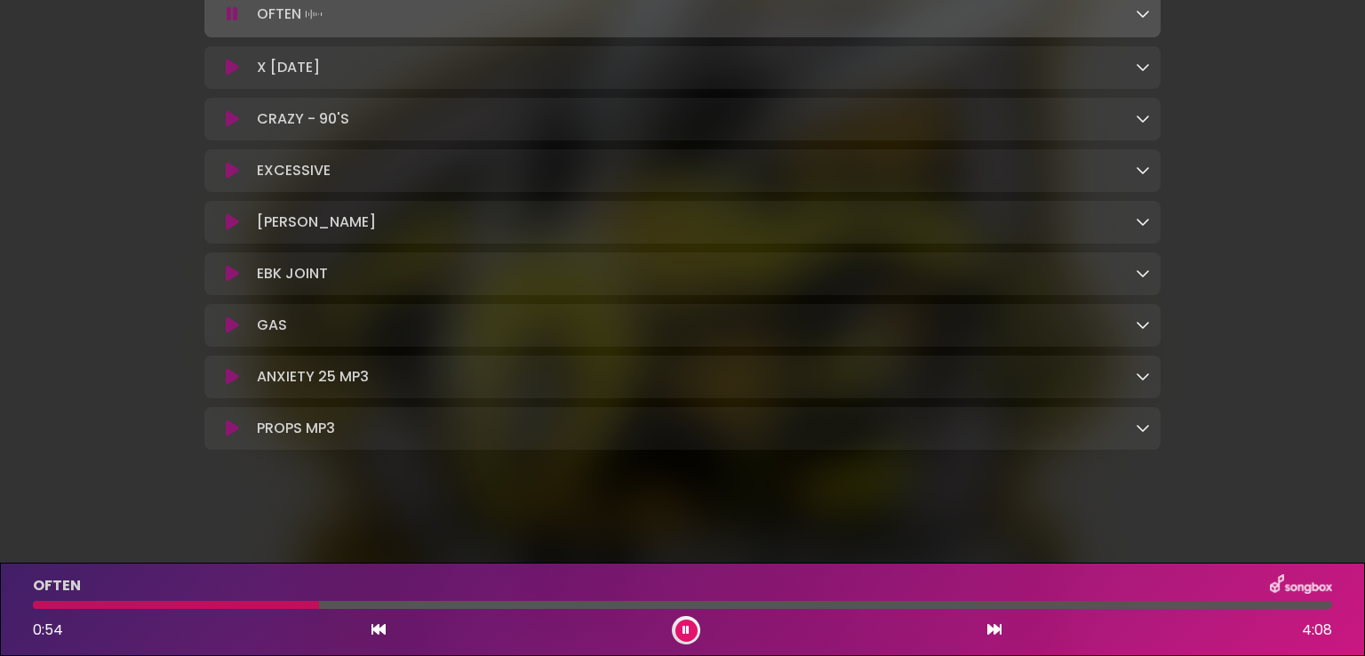
click at [227, 125] on div "CRAZY - 90'S Loading Track..." at bounding box center [682, 119] width 956 height 43
click at [246, 118] on button at bounding box center [232, 119] width 35 height 18
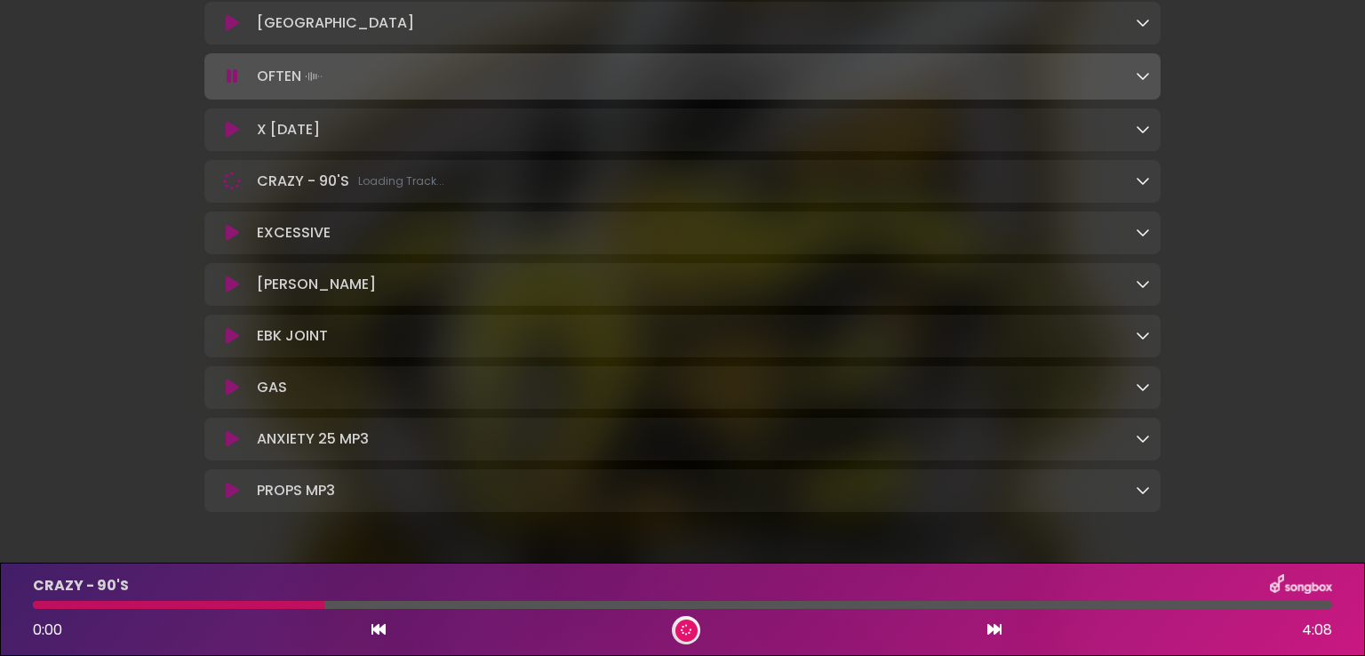
scroll to position [1521, 0]
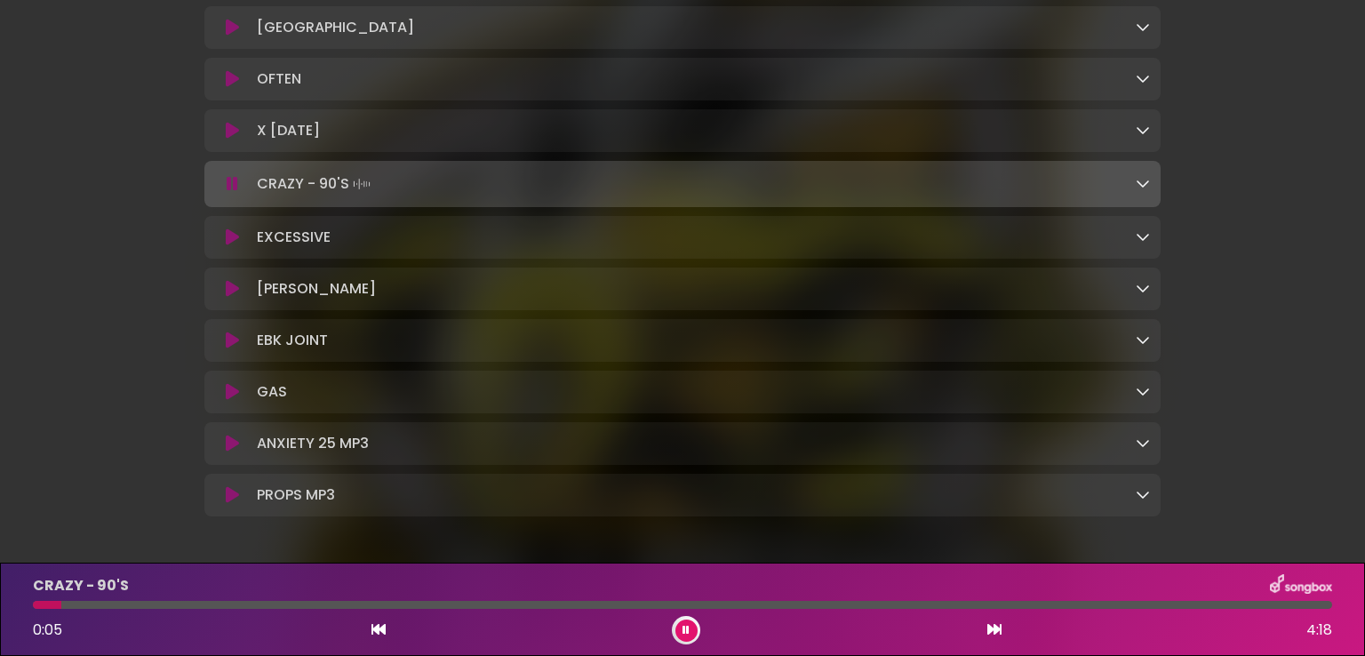
click at [124, 609] on div "CRAZY - 90'S 0:05 4:18" at bounding box center [682, 609] width 1320 height 70
click at [100, 601] on div at bounding box center [682, 605] width 1299 height 8
click at [171, 609] on div "CRAZY - 90'S 0:14 4:18" at bounding box center [682, 609] width 1320 height 70
click at [172, 603] on div at bounding box center [682, 605] width 1299 height 8
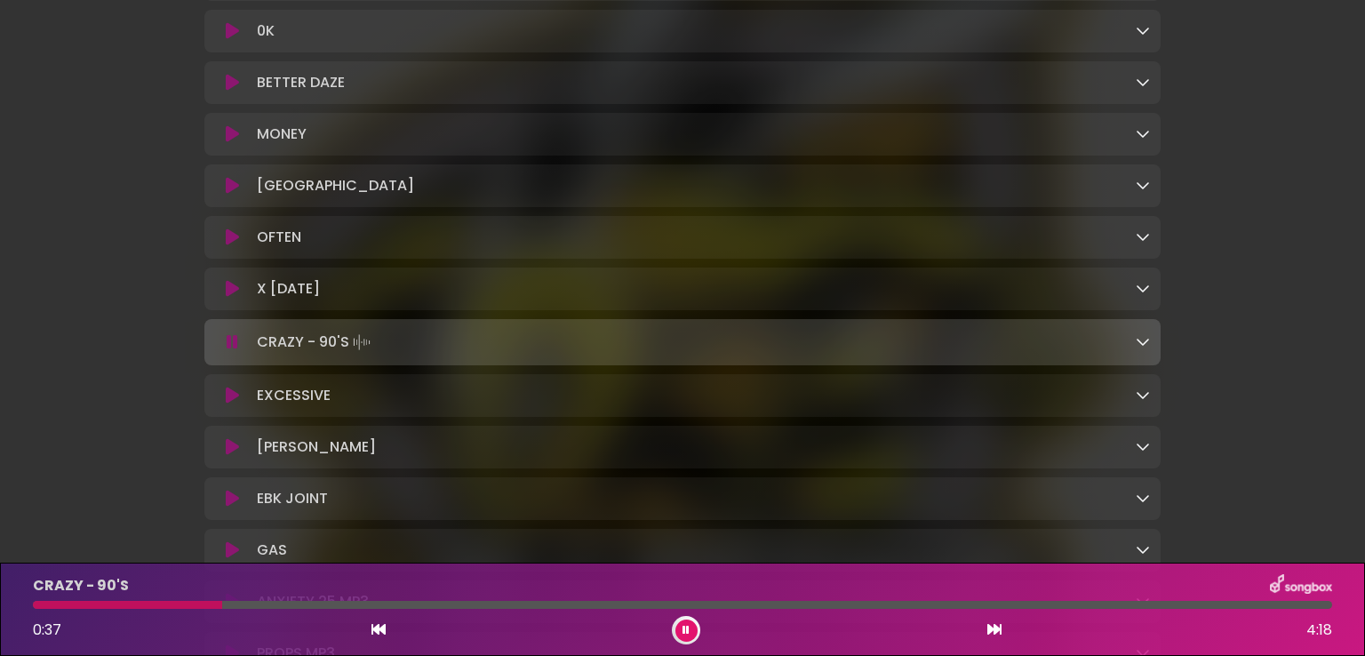
scroll to position [1343, 0]
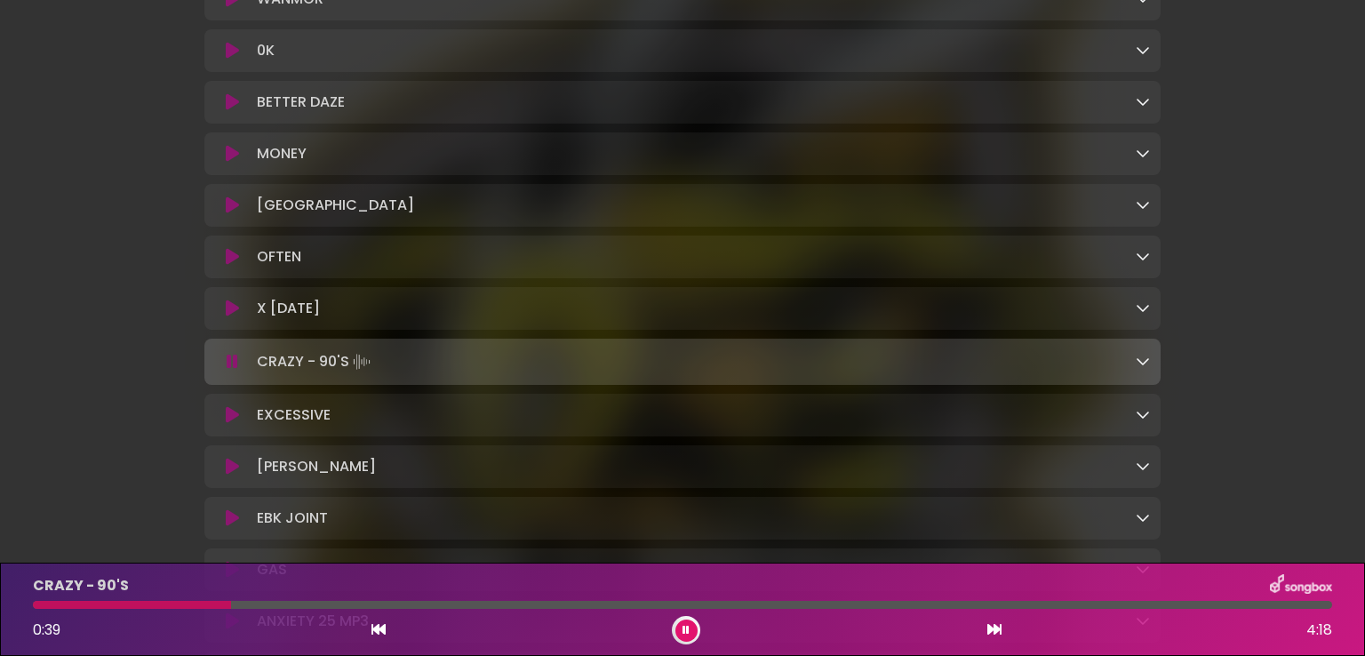
click at [235, 111] on icon at bounding box center [232, 102] width 13 height 18
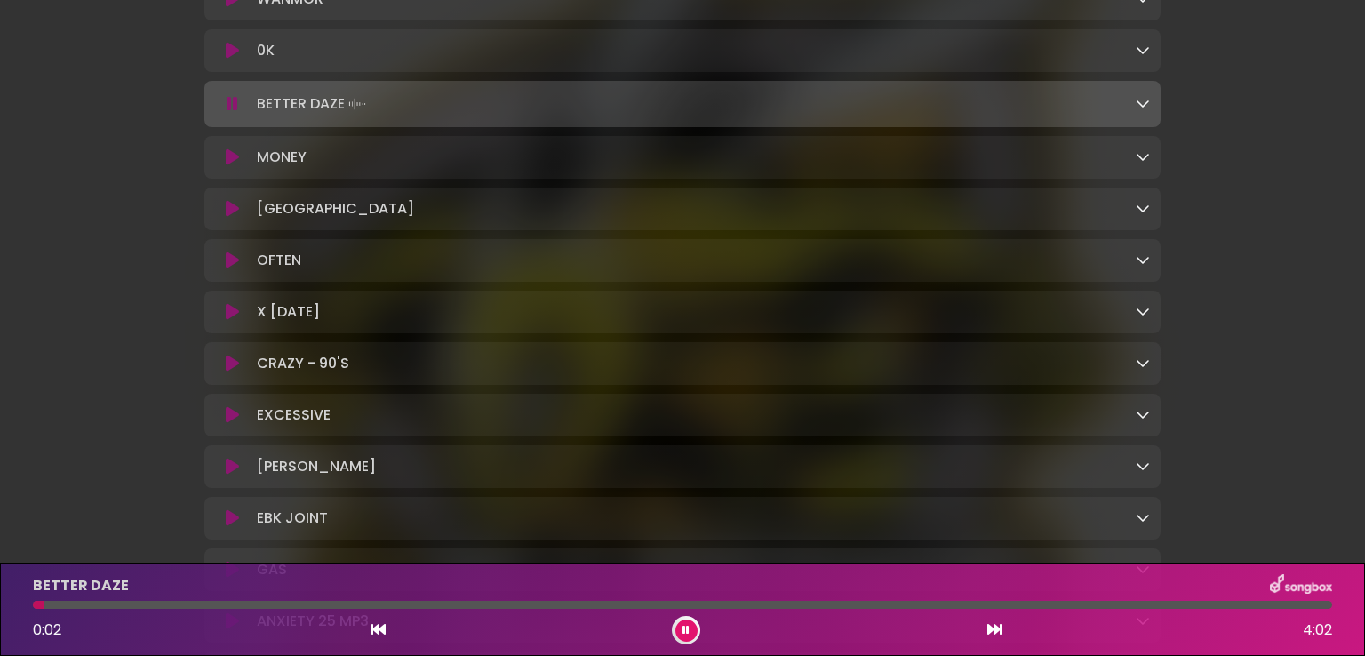
click at [123, 605] on div at bounding box center [682, 605] width 1299 height 8
click at [204, 597] on div "BETTER DAZE 0:19 4:02" at bounding box center [682, 609] width 1320 height 70
click at [204, 604] on div at bounding box center [682, 605] width 1299 height 8
click at [283, 610] on div "BETTER DAZE 0:33 4:02" at bounding box center [682, 609] width 1320 height 70
click at [331, 600] on div "BETTER DAZE 0:47 4:02" at bounding box center [682, 609] width 1320 height 70
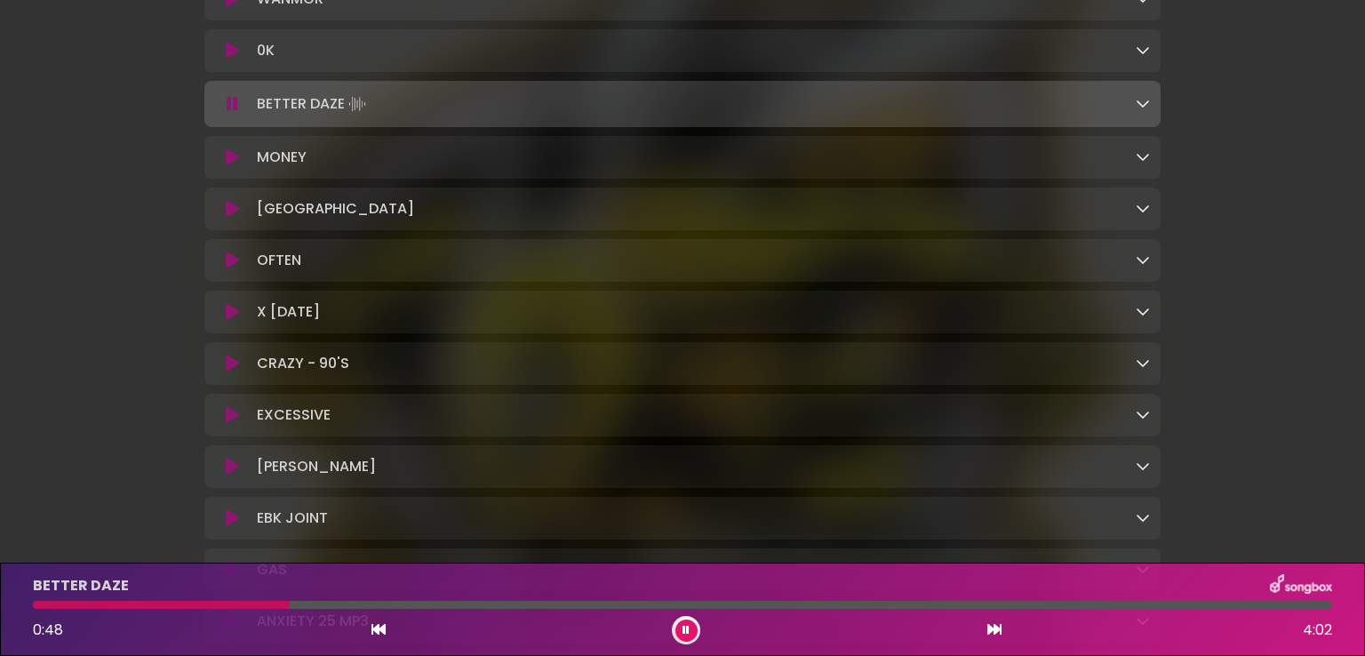
click at [361, 607] on div at bounding box center [682, 605] width 1299 height 8
click at [419, 606] on div at bounding box center [682, 605] width 1299 height 8
click at [453, 608] on div at bounding box center [682, 605] width 1299 height 8
click at [425, 609] on div "BETTER DAZE 1:19 4:02" at bounding box center [682, 609] width 1320 height 70
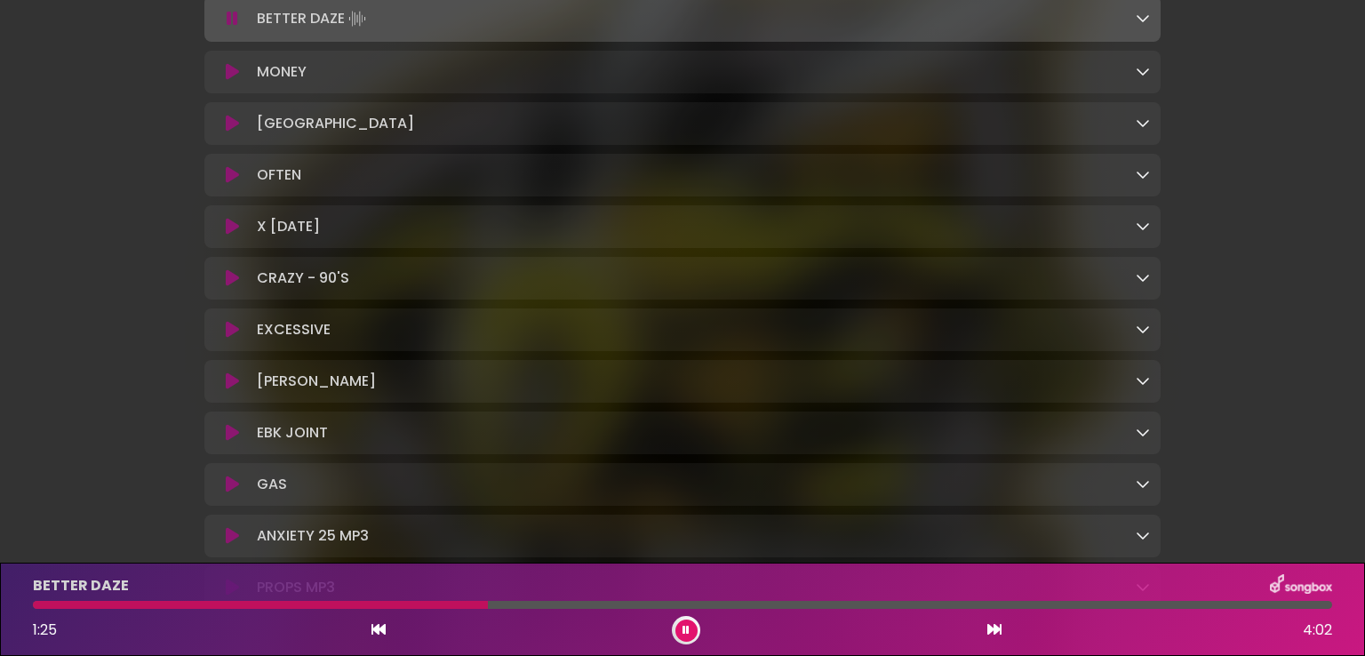
scroll to position [1432, 0]
click at [232, 180] on icon at bounding box center [232, 172] width 13 height 18
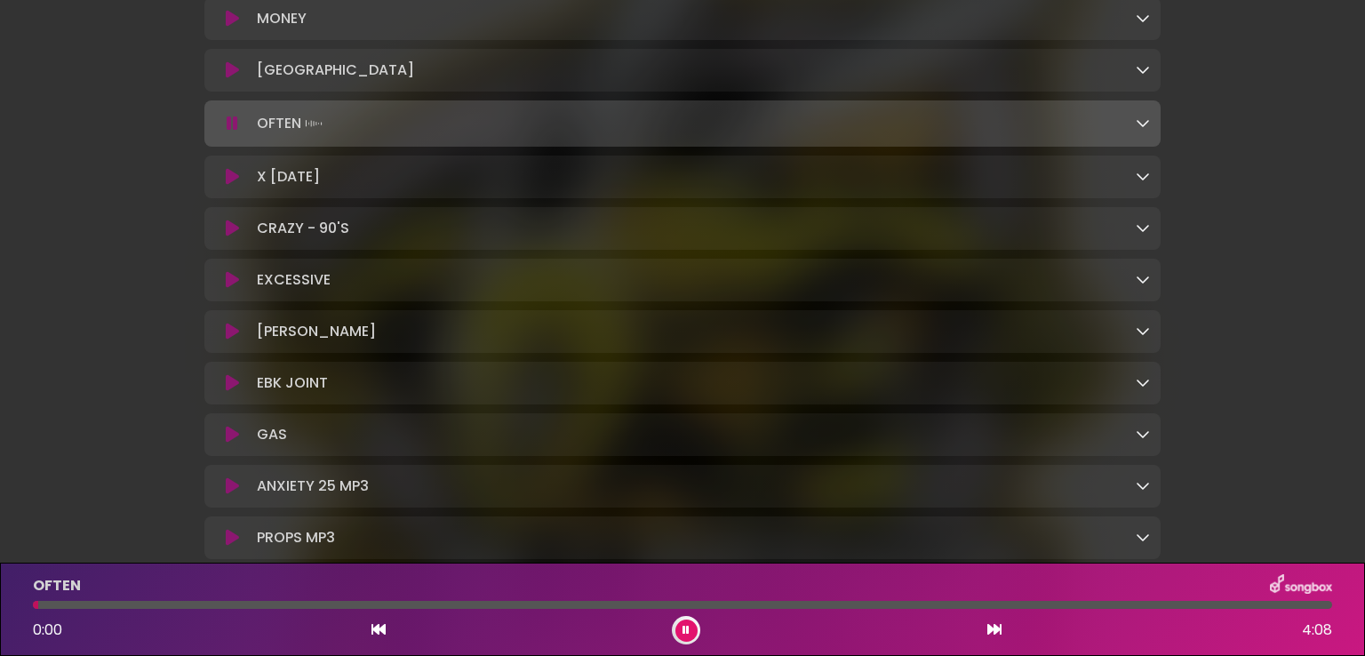
scroll to position [1521, 0]
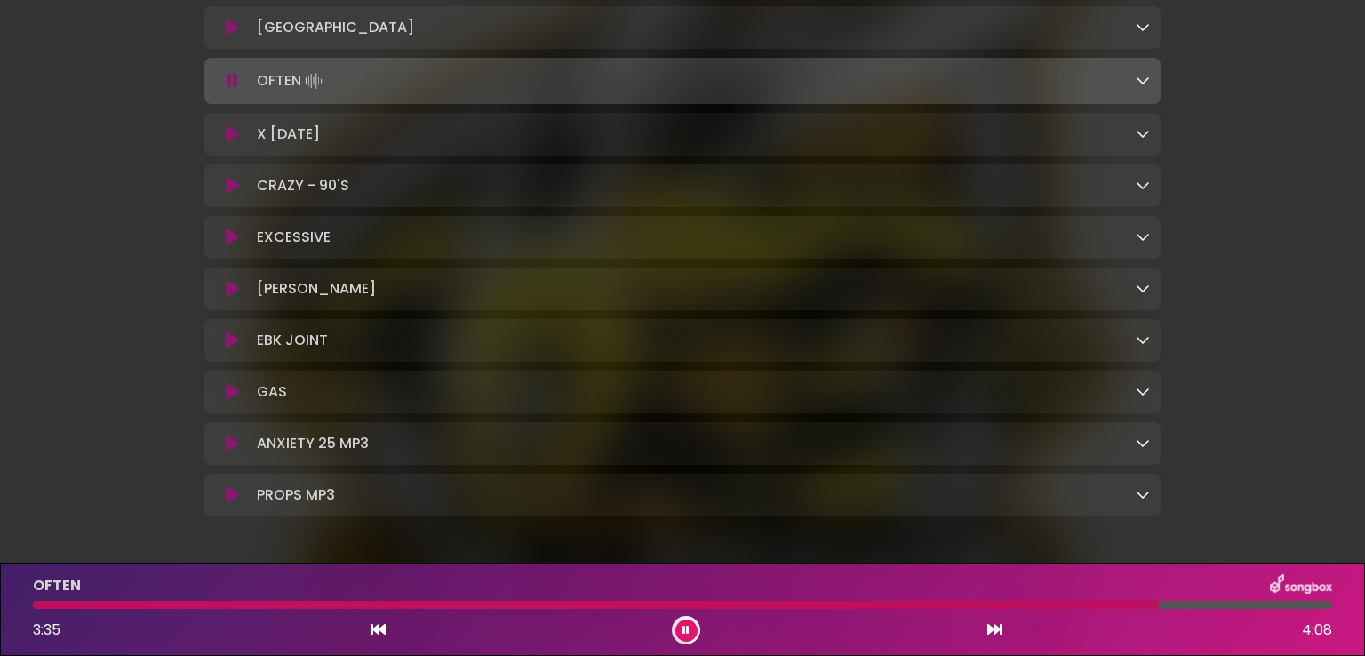
click at [80, 601] on div at bounding box center [596, 605] width 1126 height 8
